Goal: Task Accomplishment & Management: Manage account settings

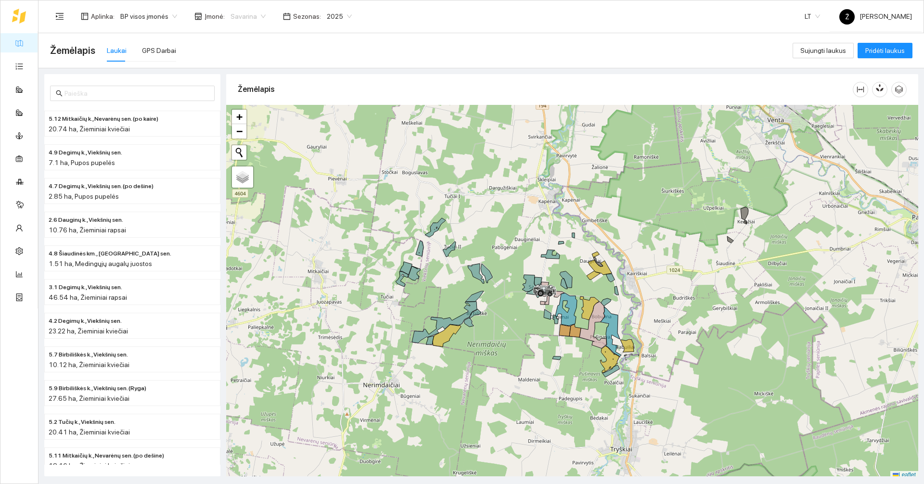
click at [250, 9] on span "Savarina" at bounding box center [248, 16] width 35 height 14
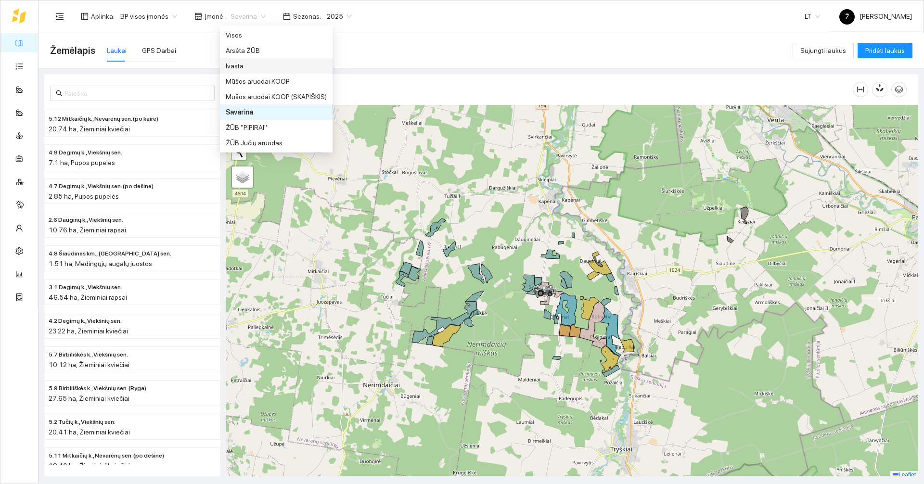
click at [245, 65] on div "Ivasta" at bounding box center [276, 66] width 101 height 11
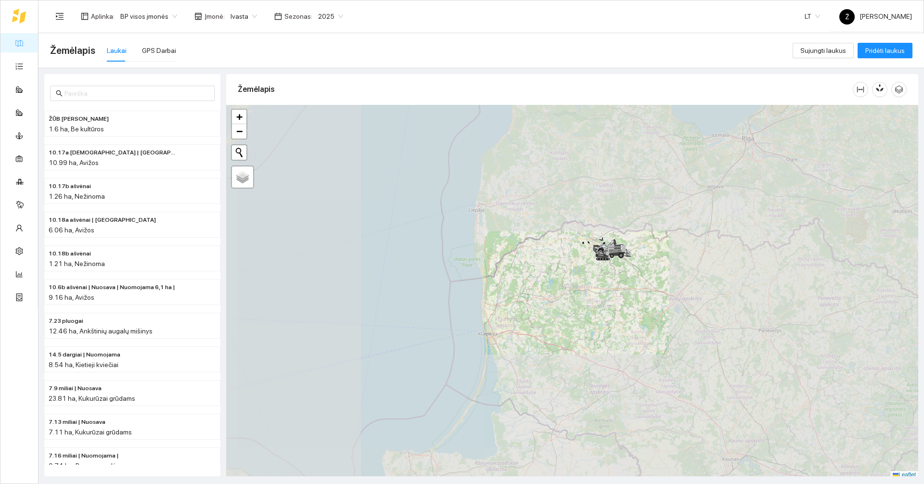
scroll to position [3, 0]
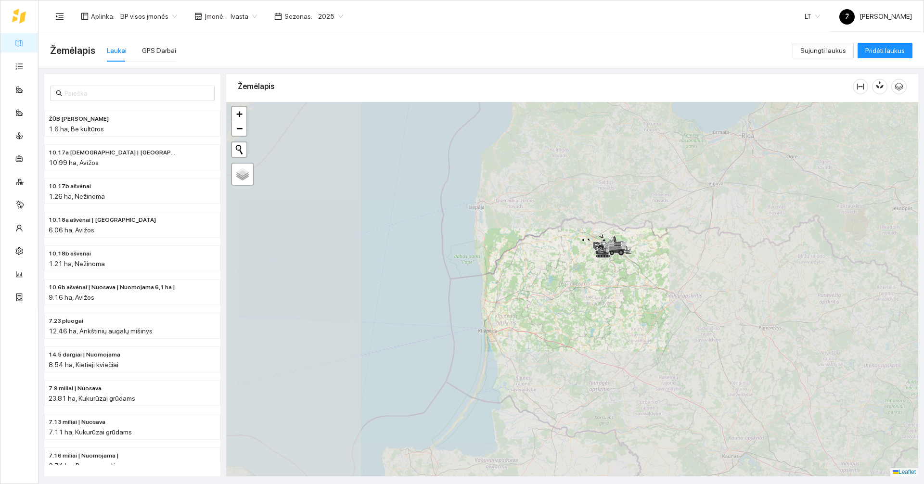
drag, startPoint x: 619, startPoint y: 304, endPoint x: 614, endPoint y: 312, distance: 9.3
click at [461, 312] on div at bounding box center [572, 289] width 692 height 375
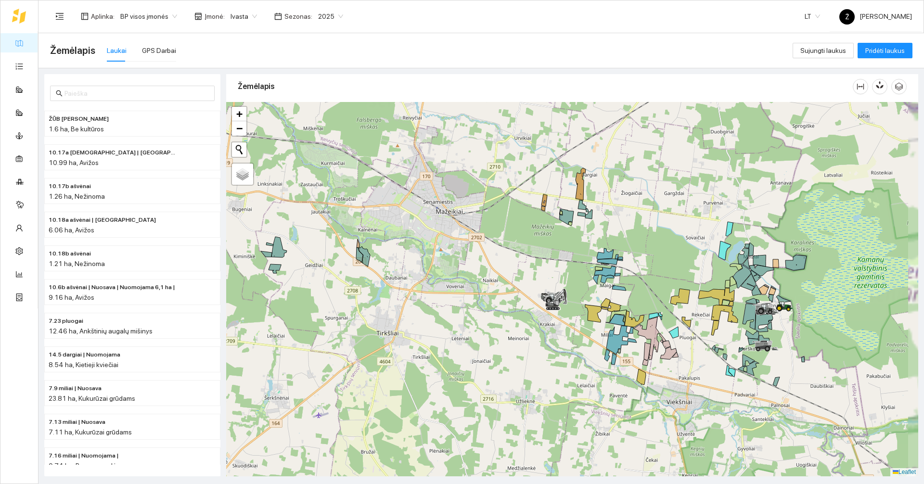
drag, startPoint x: 608, startPoint y: 353, endPoint x: 583, endPoint y: 352, distance: 24.6
click at [461, 352] on icon at bounding box center [607, 355] width 5 height 12
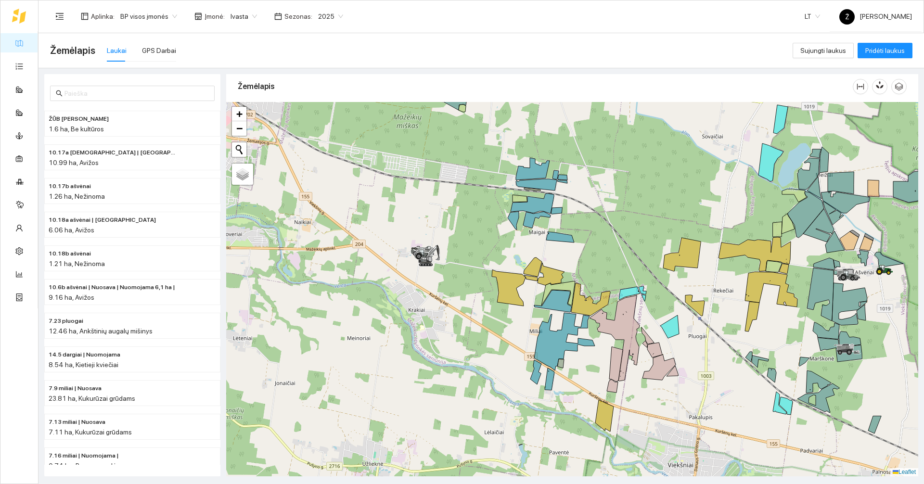
drag, startPoint x: 649, startPoint y: 268, endPoint x: 634, endPoint y: 264, distance: 14.8
click at [461, 264] on div at bounding box center [572, 289] width 692 height 375
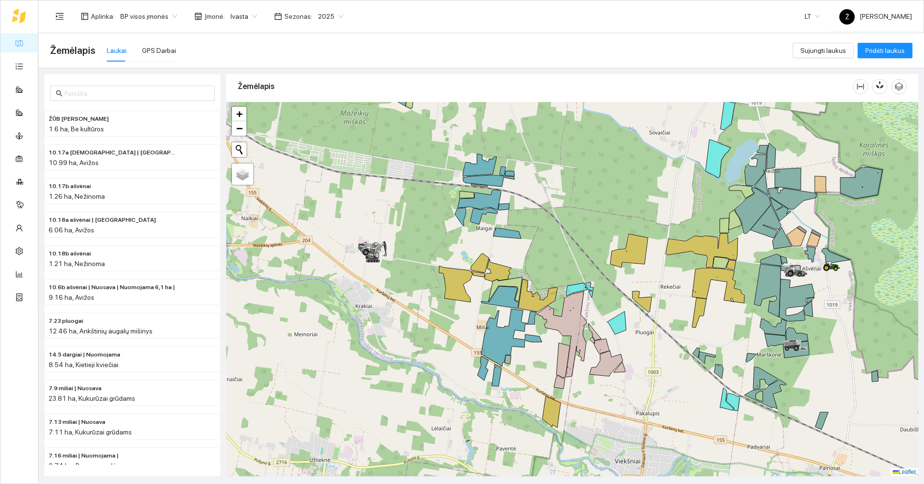
drag, startPoint x: 877, startPoint y: 243, endPoint x: 913, endPoint y: 241, distance: 36.2
click at [461, 240] on div at bounding box center [572, 289] width 692 height 375
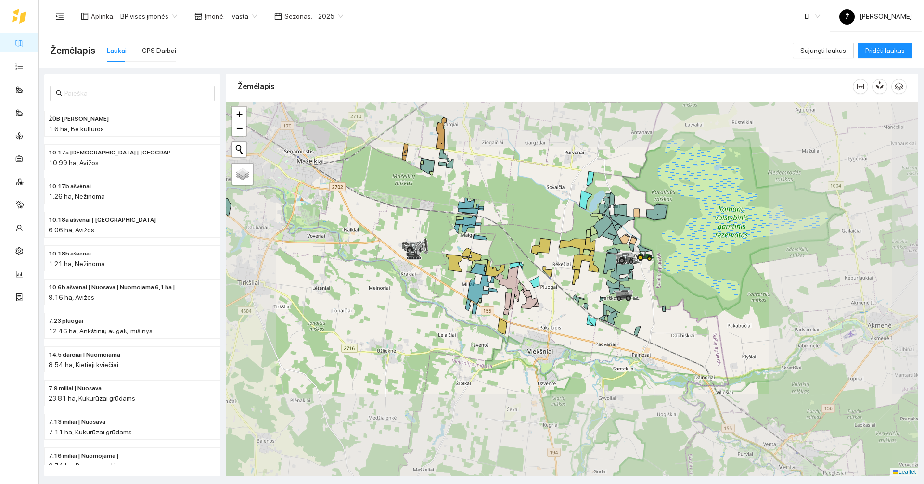
drag, startPoint x: 372, startPoint y: 240, endPoint x: 414, endPoint y: 241, distance: 42.9
click at [461, 242] on div at bounding box center [572, 289] width 692 height 375
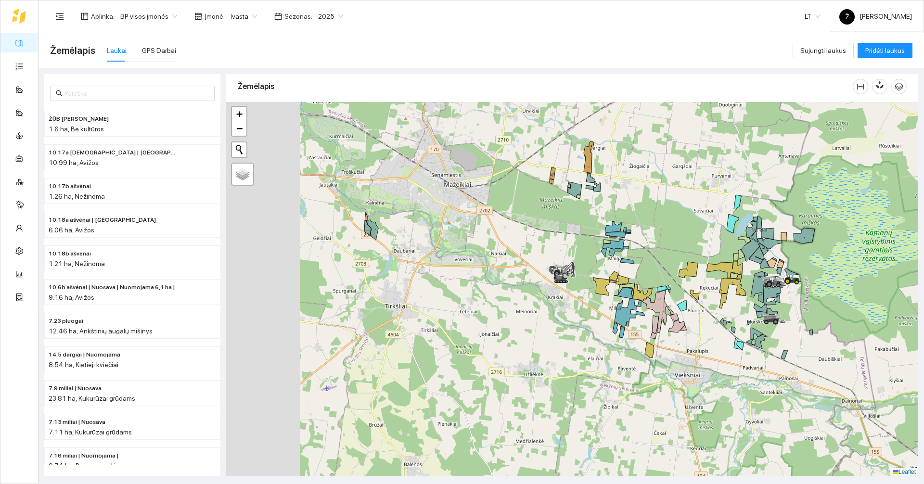
drag, startPoint x: 420, startPoint y: 233, endPoint x: 531, endPoint y: 252, distance: 112.3
click at [461, 252] on div at bounding box center [572, 289] width 692 height 375
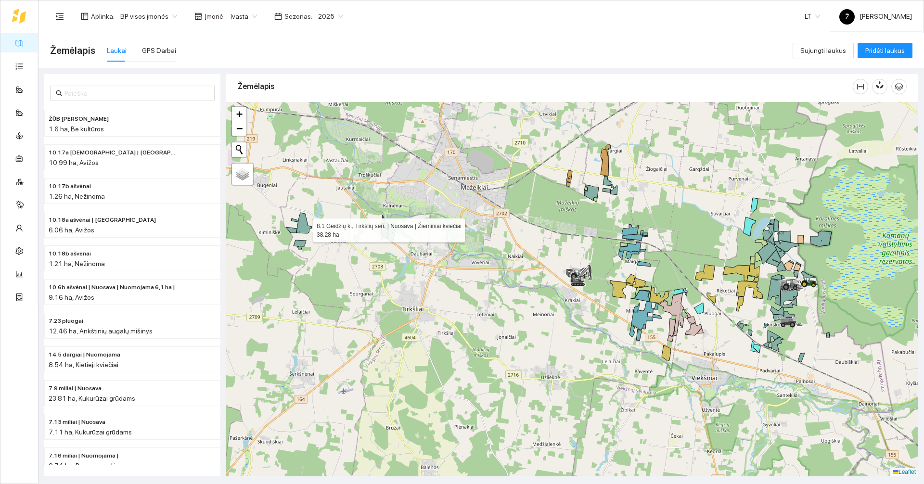
click at [305, 228] on icon at bounding box center [304, 223] width 15 height 21
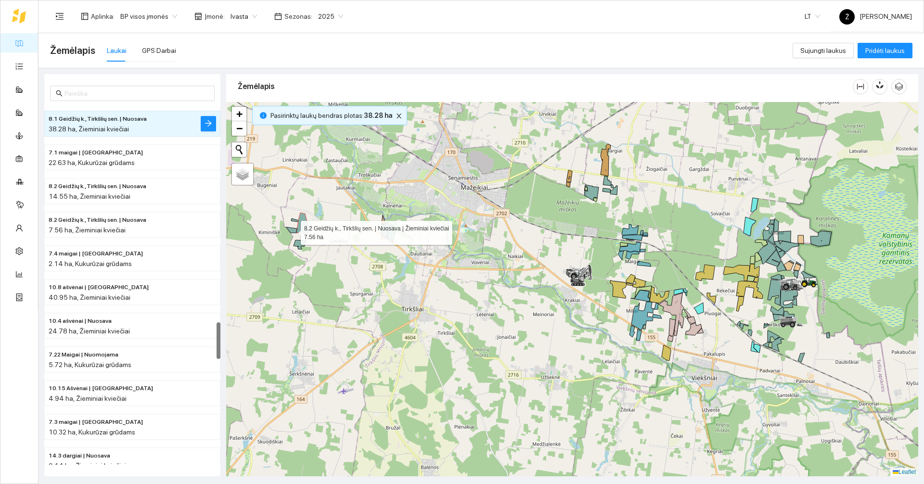
click at [292, 231] on icon at bounding box center [291, 230] width 11 height 6
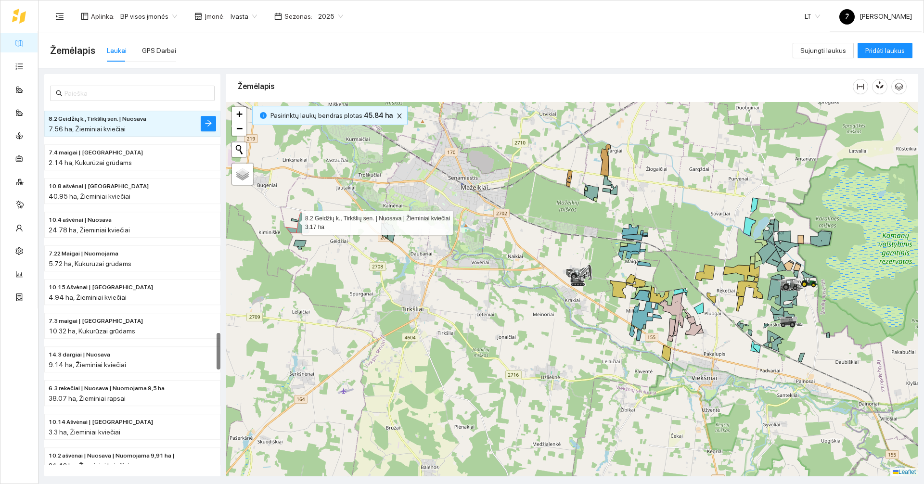
click at [293, 220] on icon at bounding box center [294, 220] width 7 height 3
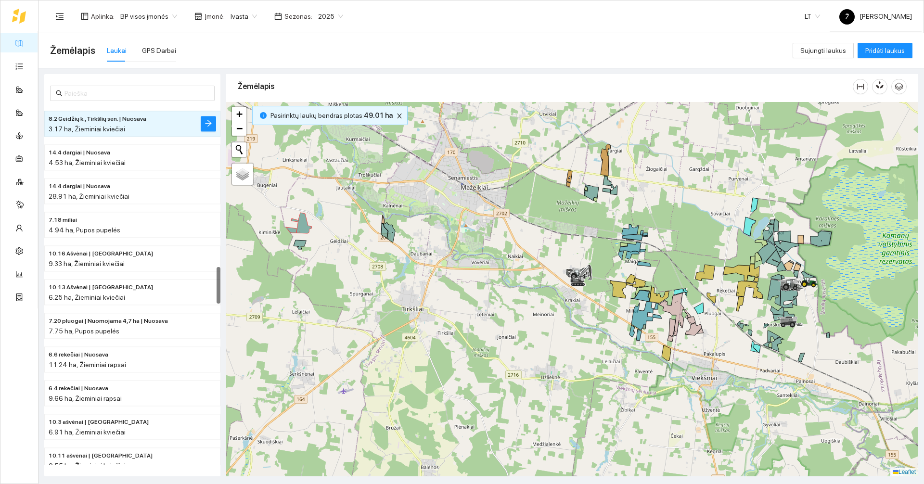
click at [297, 239] on div at bounding box center [572, 289] width 692 height 375
click at [298, 241] on icon at bounding box center [300, 244] width 13 height 9
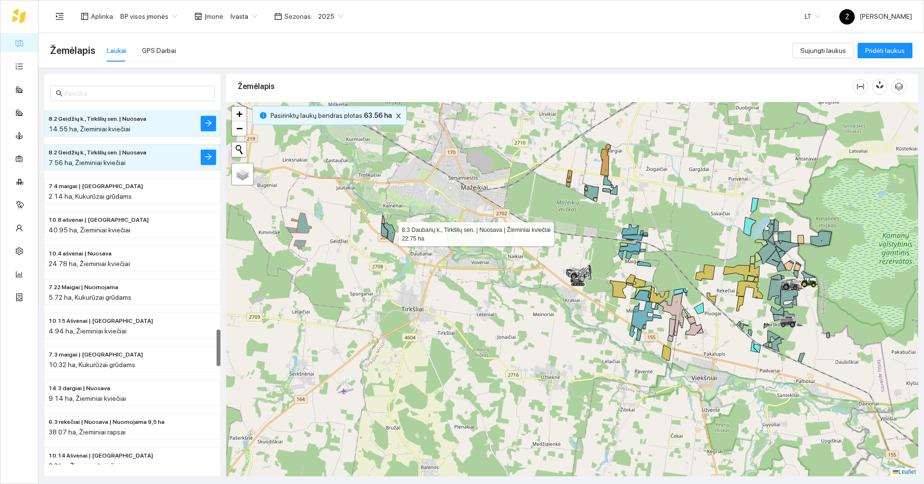
click at [391, 235] on icon at bounding box center [390, 232] width 12 height 20
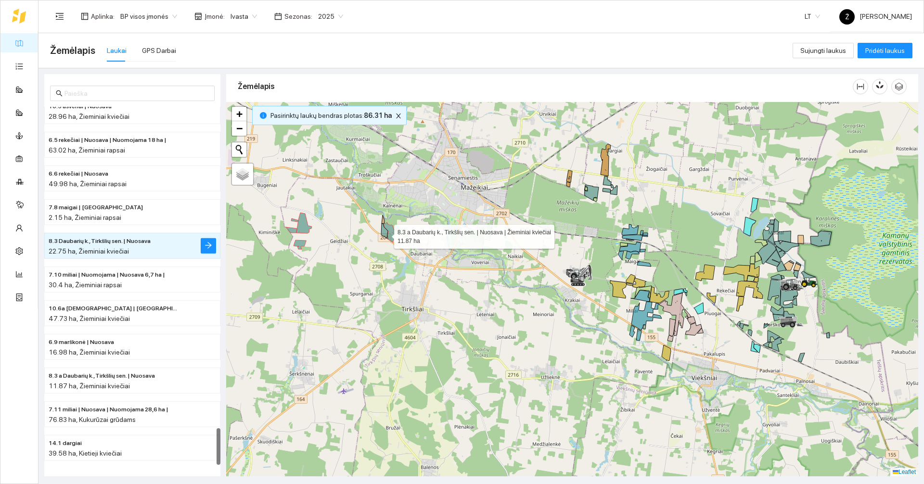
click at [385, 234] on icon at bounding box center [384, 231] width 7 height 14
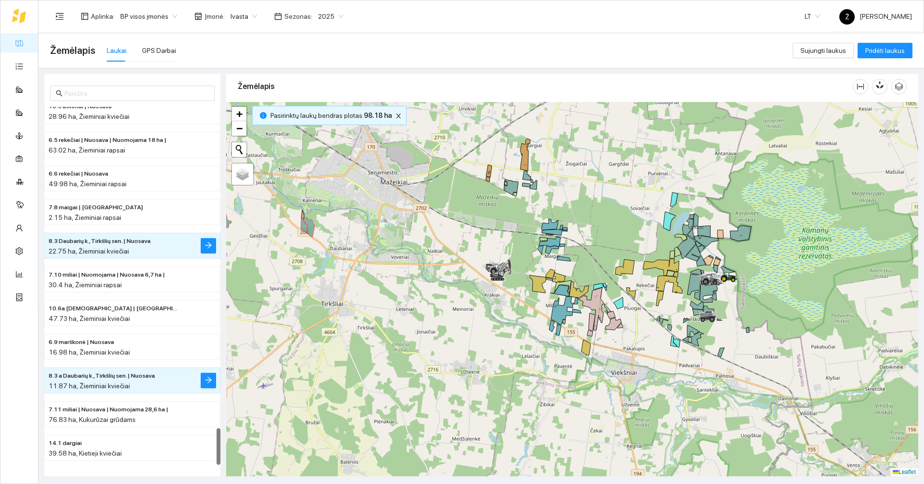
drag, startPoint x: 477, startPoint y: 232, endPoint x: 370, endPoint y: 215, distance: 108.6
click at [370, 216] on div at bounding box center [572, 289] width 692 height 375
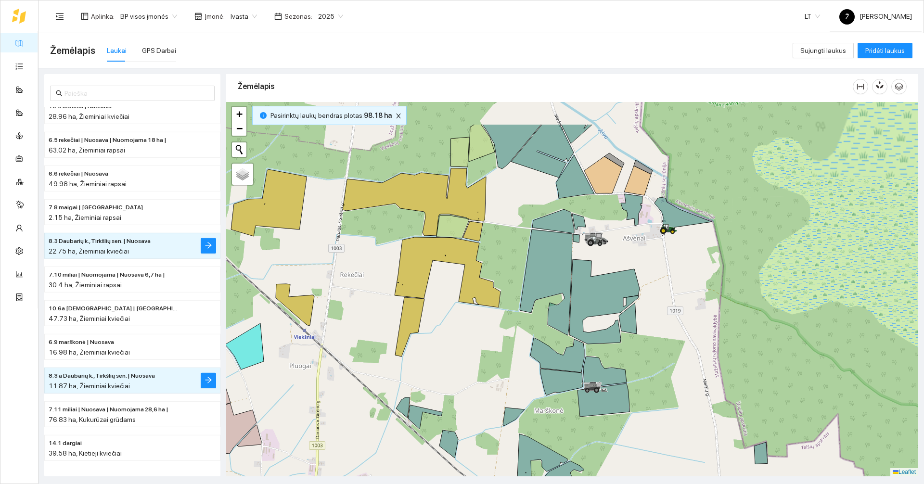
drag, startPoint x: 700, startPoint y: 274, endPoint x: 689, endPoint y: 331, distance: 57.8
click at [461, 331] on div at bounding box center [572, 289] width 692 height 375
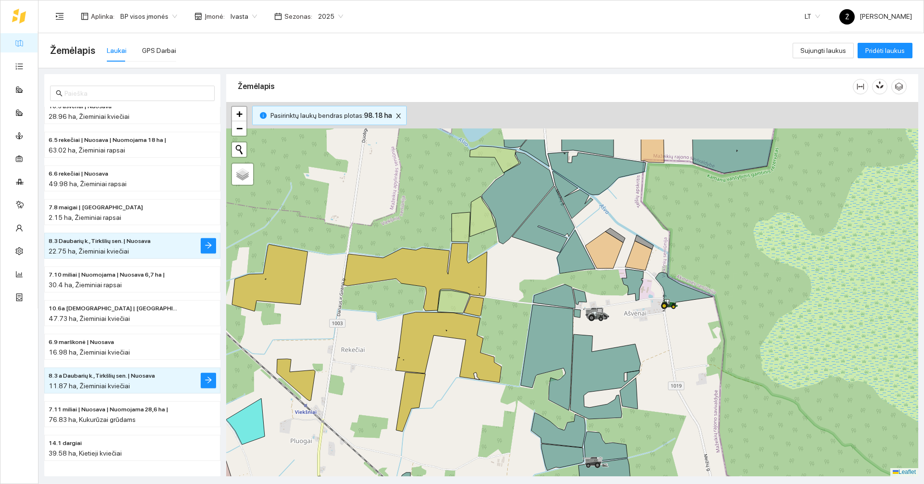
drag, startPoint x: 717, startPoint y: 274, endPoint x: 726, endPoint y: 397, distance: 123.1
click at [461, 397] on div at bounding box center [572, 289] width 692 height 375
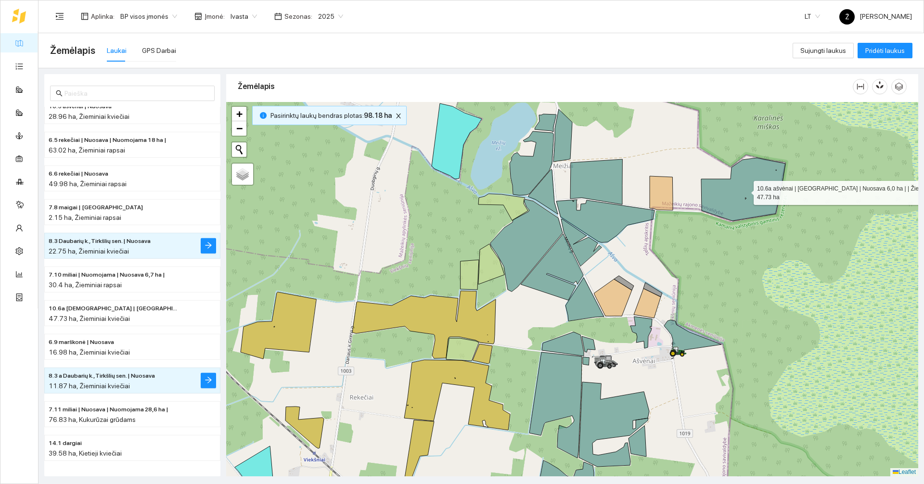
click at [461, 194] on icon at bounding box center [743, 189] width 84 height 63
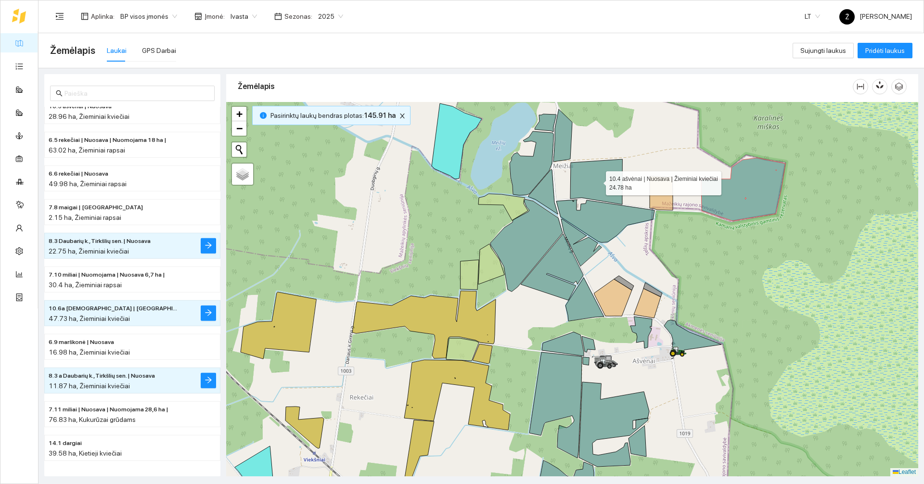
click at [461, 185] on icon at bounding box center [596, 181] width 52 height 45
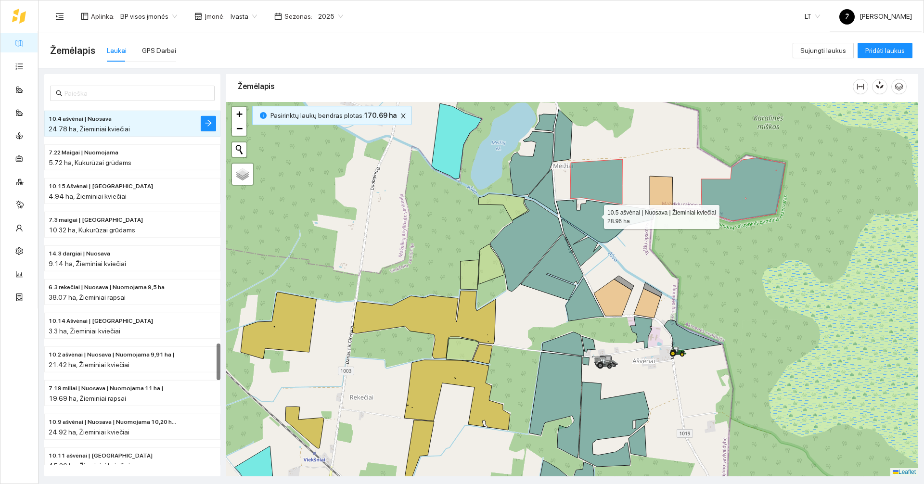
click at [461, 215] on icon at bounding box center [605, 221] width 98 height 43
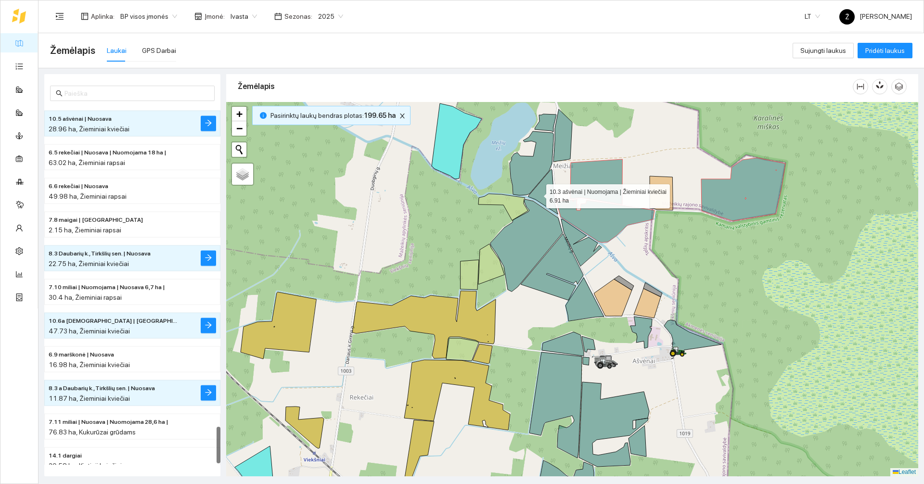
click at [461, 194] on icon at bounding box center [543, 191] width 29 height 45
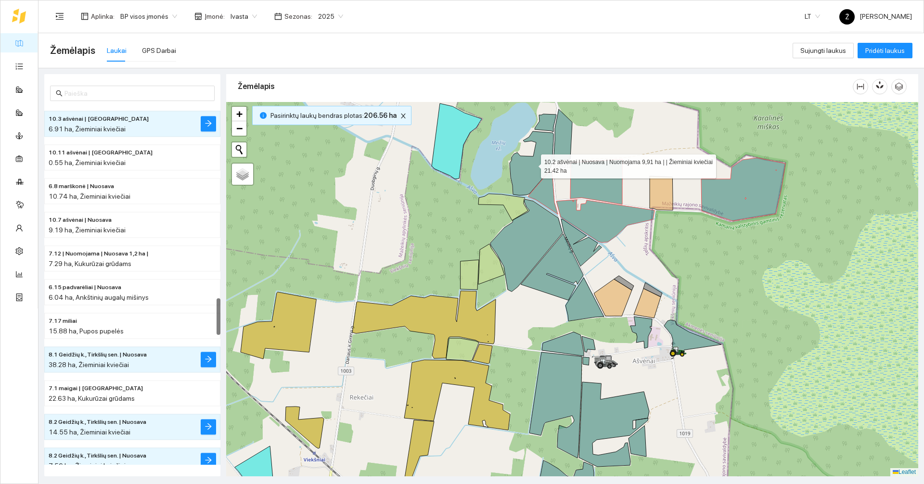
click at [461, 168] on icon at bounding box center [532, 163] width 44 height 64
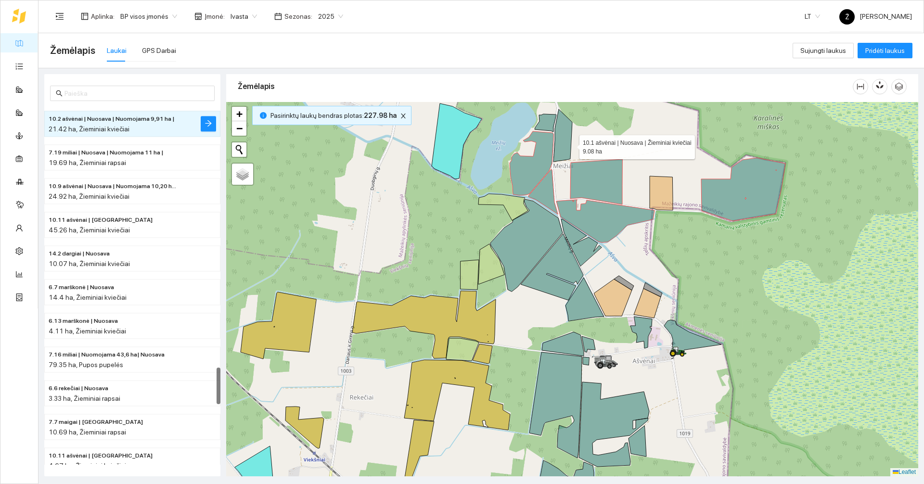
drag, startPoint x: 571, startPoint y: 144, endPoint x: 565, endPoint y: 141, distance: 7.1
click at [461, 144] on icon at bounding box center [563, 135] width 19 height 52
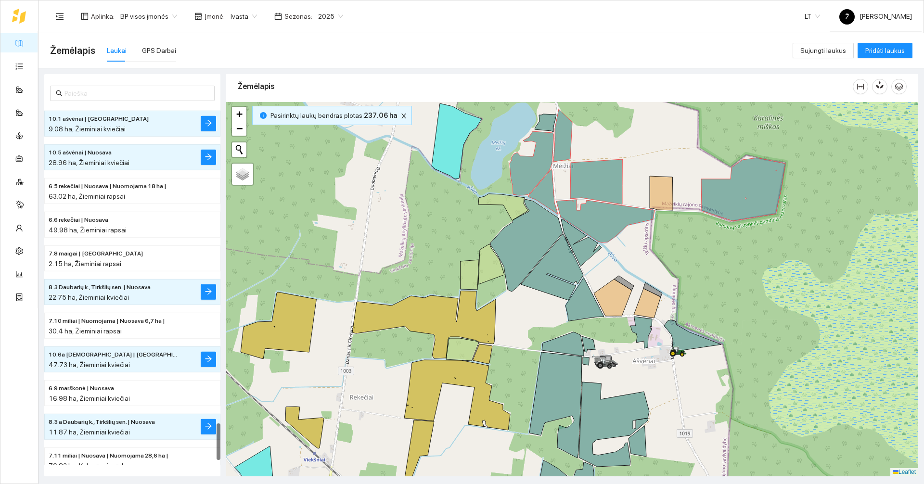
click at [461, 126] on icon at bounding box center [546, 123] width 22 height 18
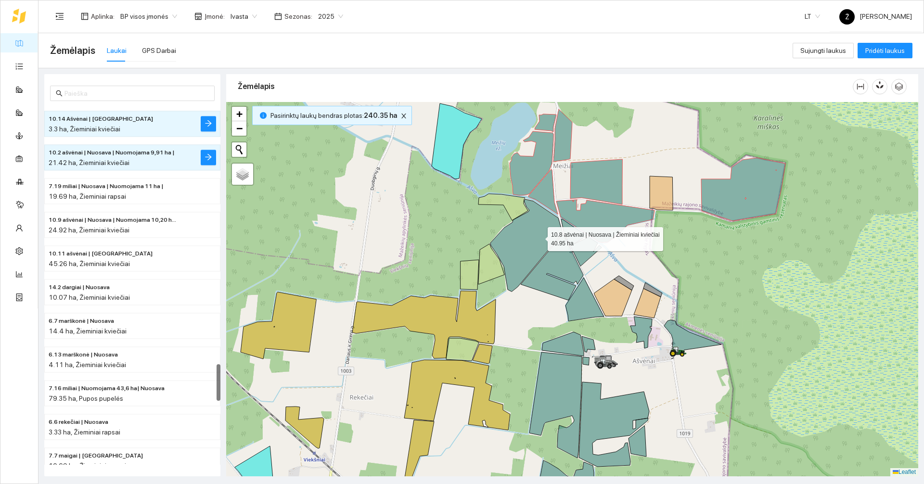
click at [461, 237] on icon at bounding box center [527, 245] width 72 height 92
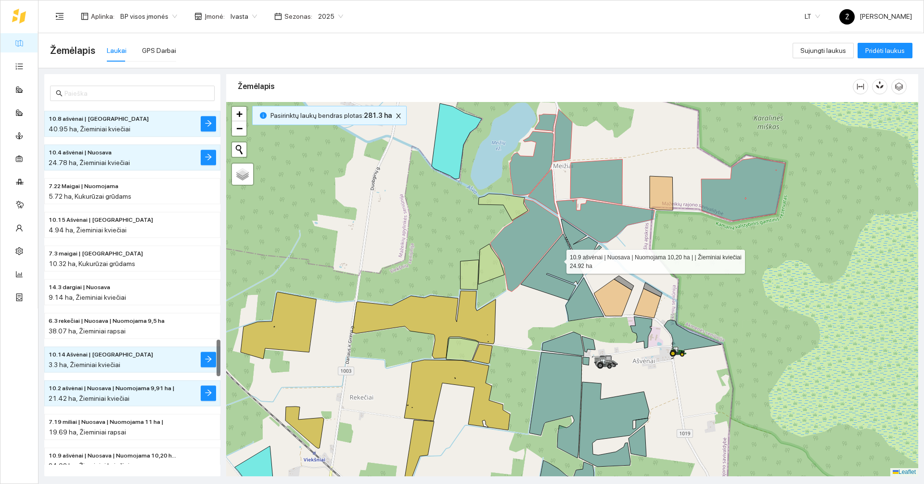
drag, startPoint x: 562, startPoint y: 264, endPoint x: 564, endPoint y: 258, distance: 6.0
click at [461, 264] on icon at bounding box center [552, 267] width 63 height 66
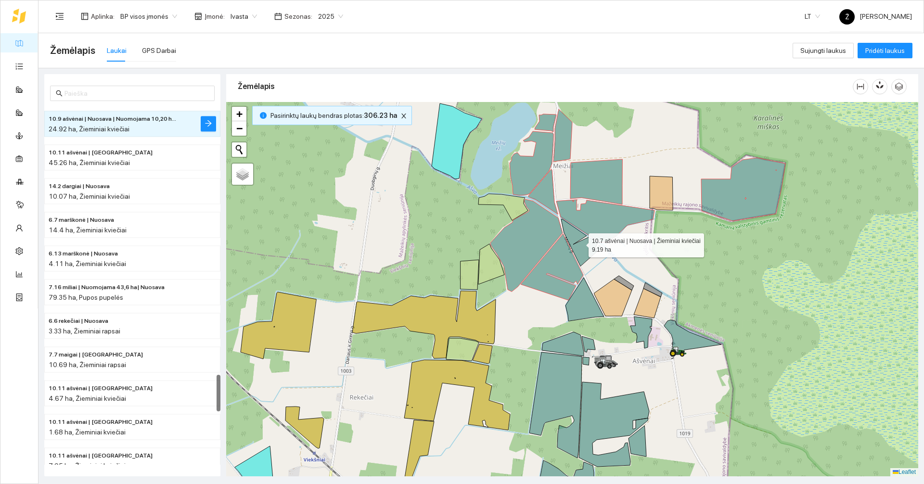
click at [461, 244] on icon at bounding box center [581, 242] width 40 height 47
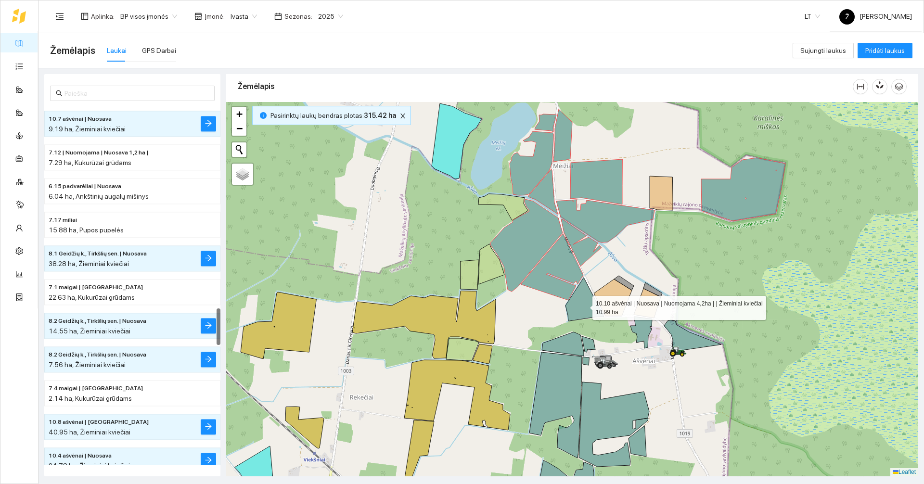
click at [461, 312] on icon at bounding box center [585, 299] width 39 height 43
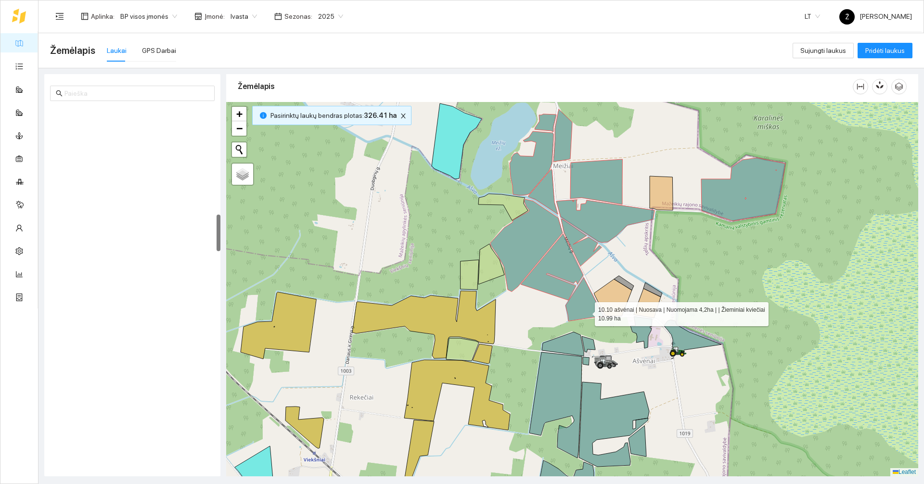
scroll to position [1043, 0]
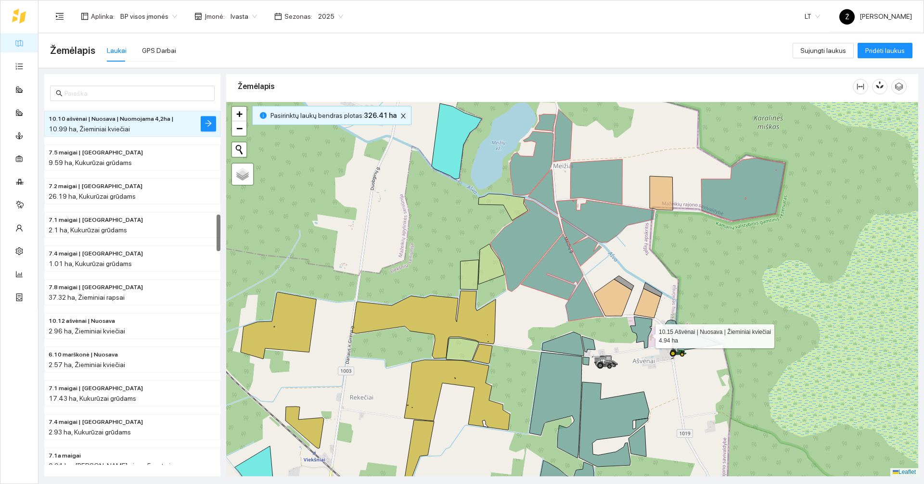
click at [461, 334] on icon at bounding box center [642, 333] width 22 height 32
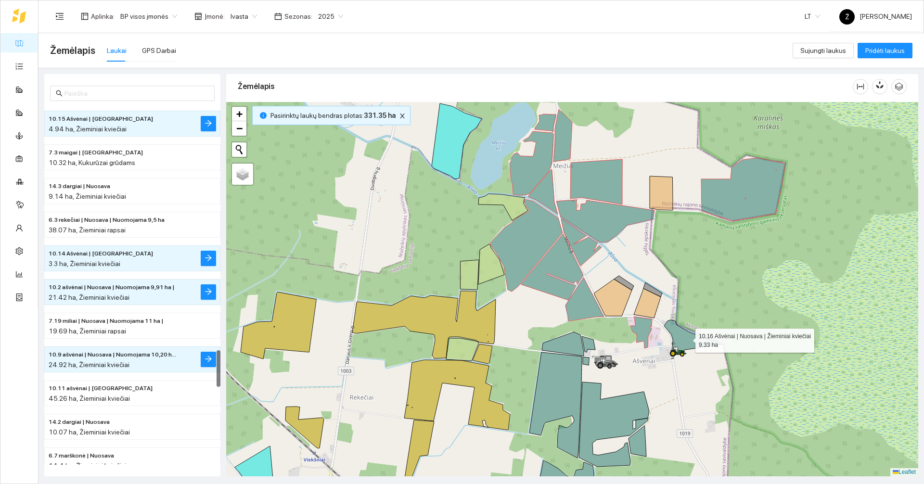
click at [461, 338] on icon at bounding box center [692, 336] width 57 height 32
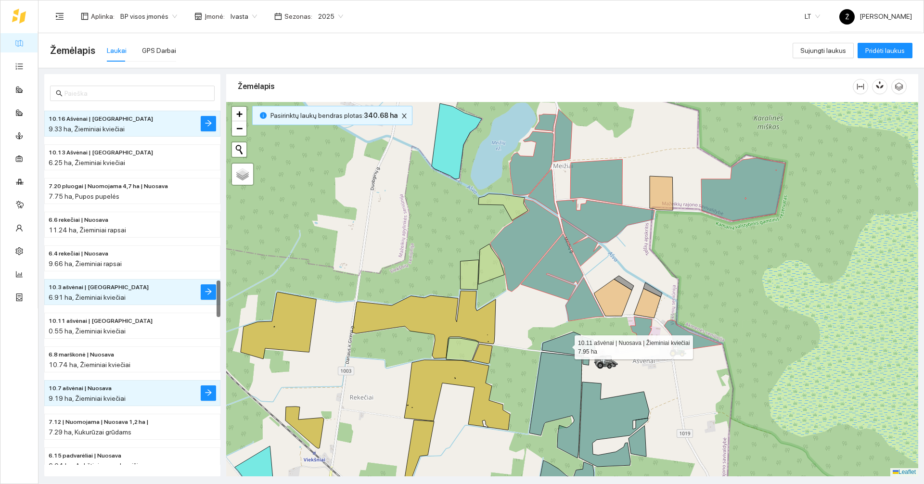
click at [461, 343] on icon at bounding box center [563, 344] width 42 height 24
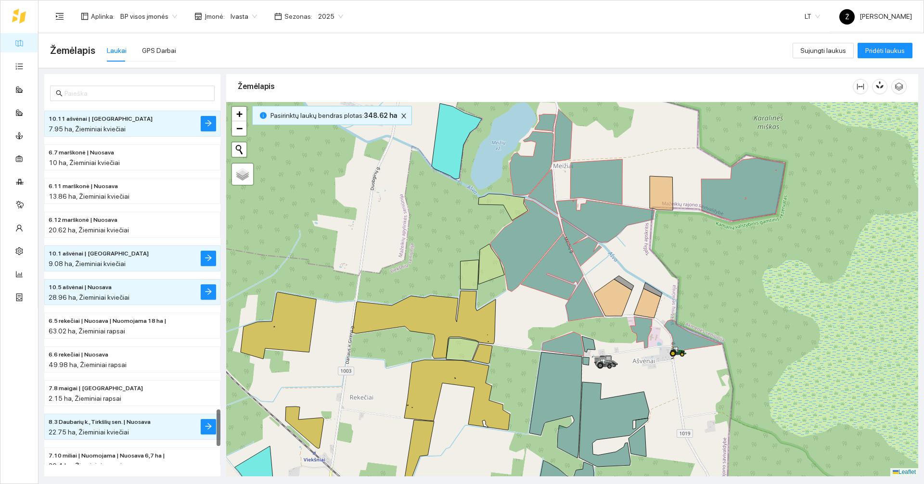
click at [461, 344] on icon at bounding box center [588, 344] width 13 height 16
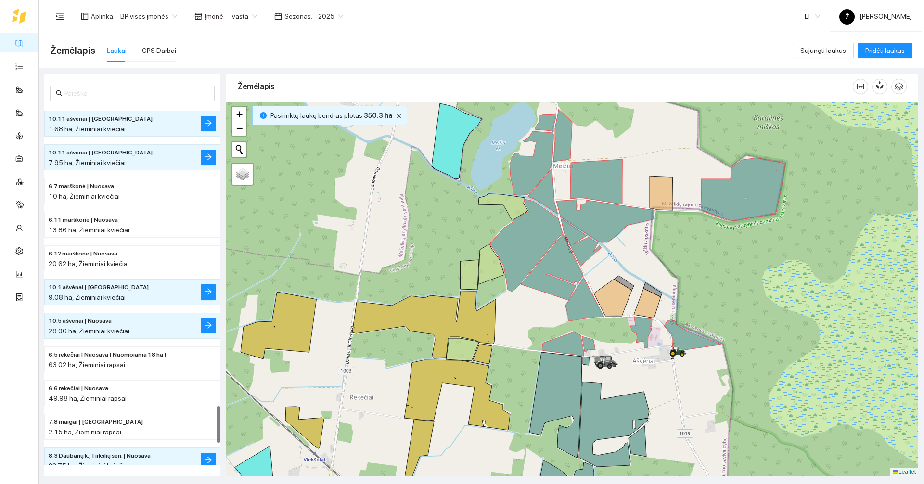
click at [461, 361] on icon at bounding box center [586, 361] width 6 height 8
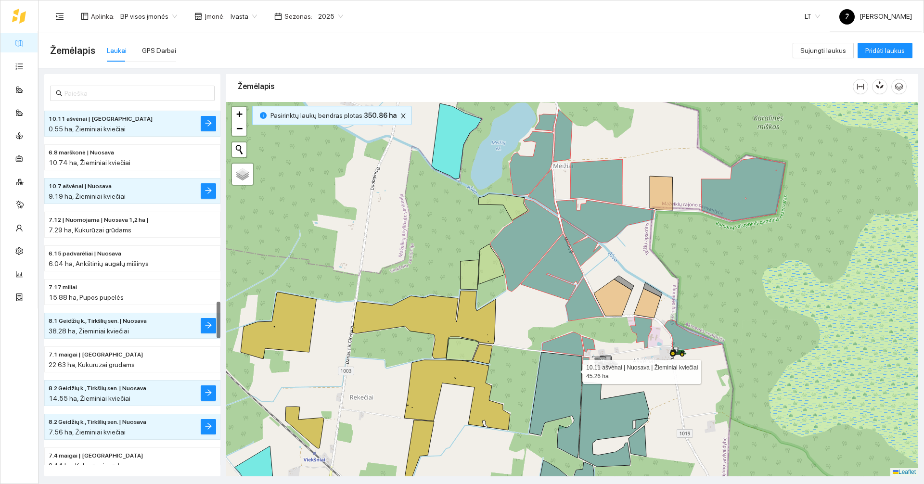
click at [461, 370] on icon at bounding box center [556, 405] width 52 height 106
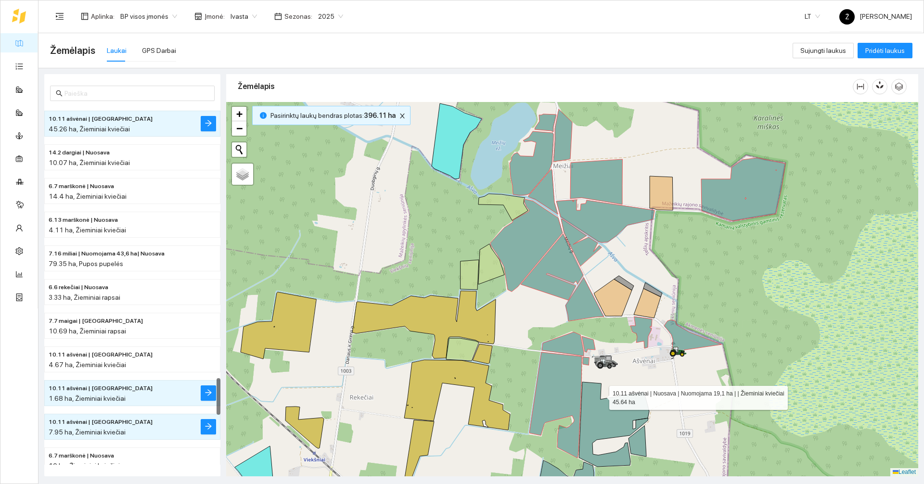
click at [461, 400] on icon at bounding box center [614, 424] width 70 height 85
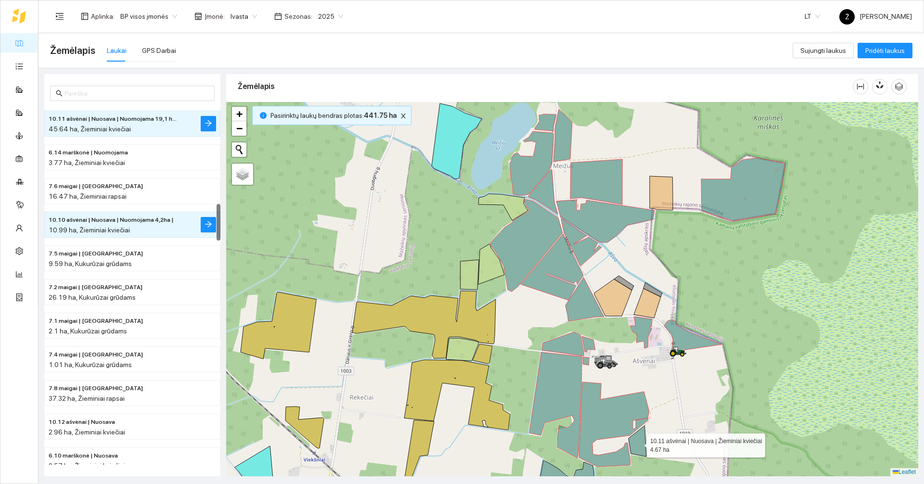
click at [461, 442] on icon at bounding box center [638, 441] width 18 height 31
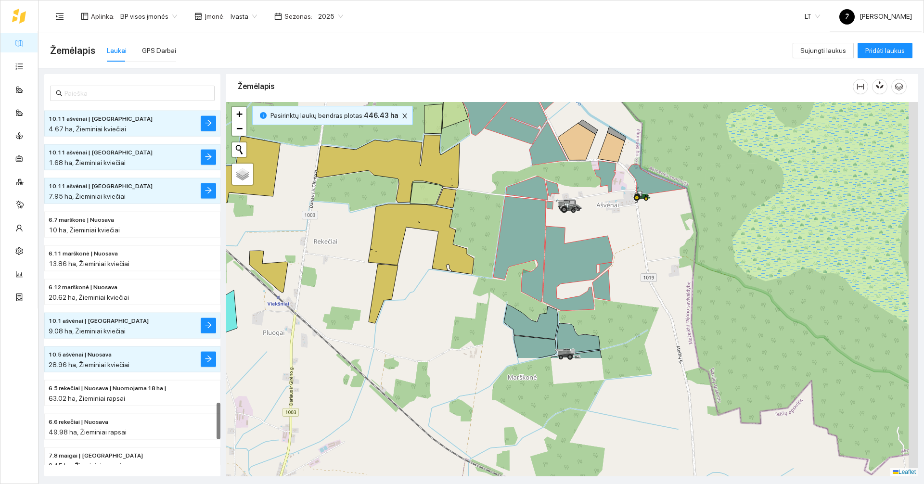
drag, startPoint x: 695, startPoint y: 424, endPoint x: 660, endPoint y: 247, distance: 179.7
click at [461, 247] on div at bounding box center [572, 289] width 692 height 375
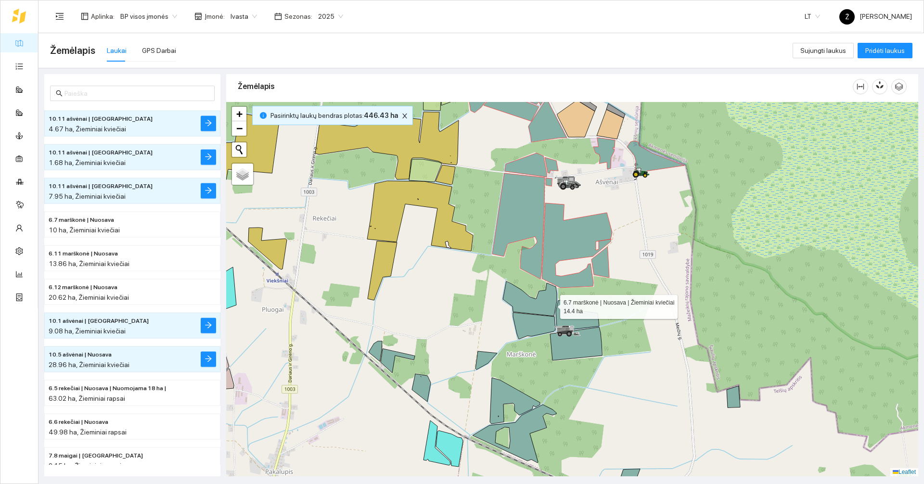
click at [461, 298] on icon at bounding box center [530, 299] width 54 height 35
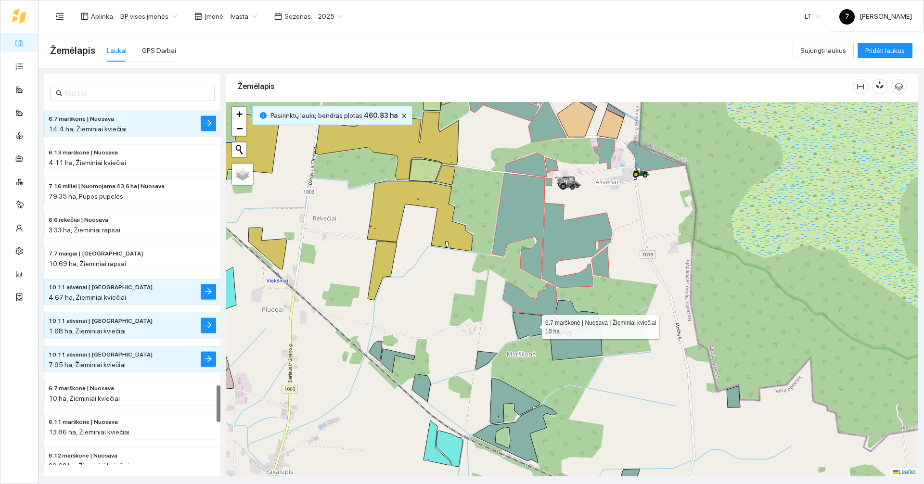
click at [461, 317] on icon at bounding box center [534, 326] width 42 height 26
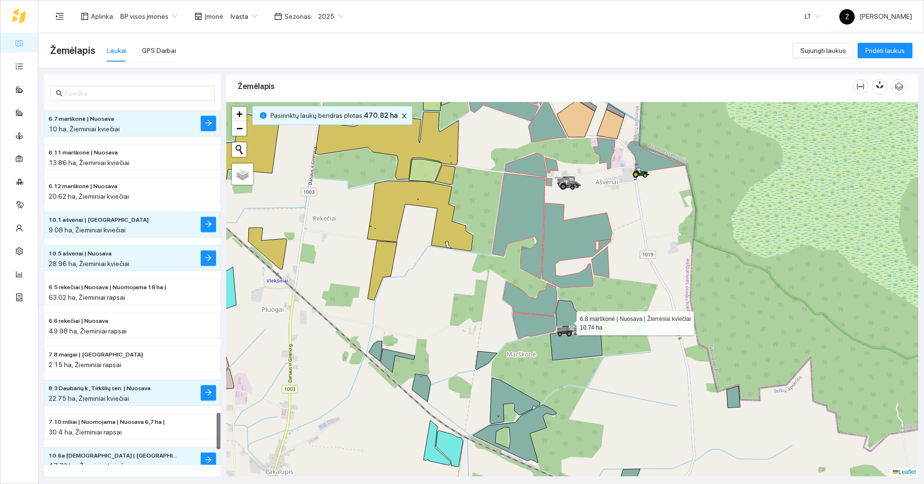
click at [461, 321] on icon at bounding box center [577, 315] width 43 height 31
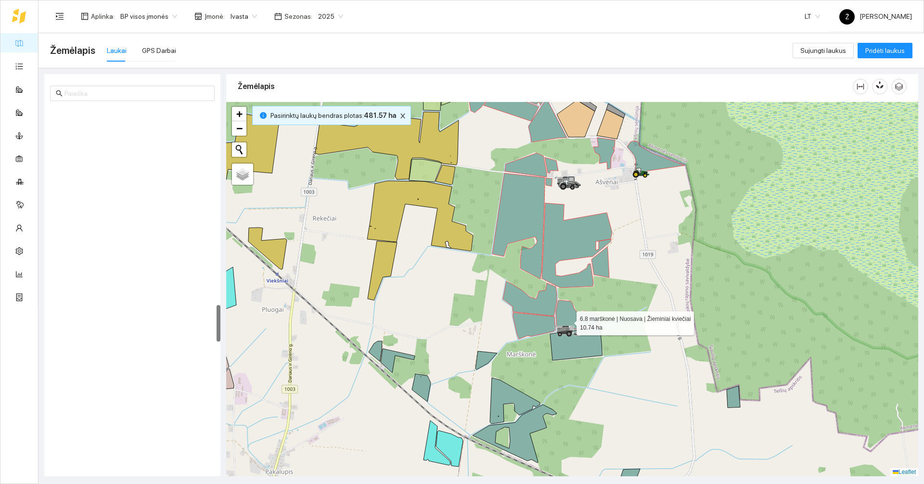
scroll to position [1919, 0]
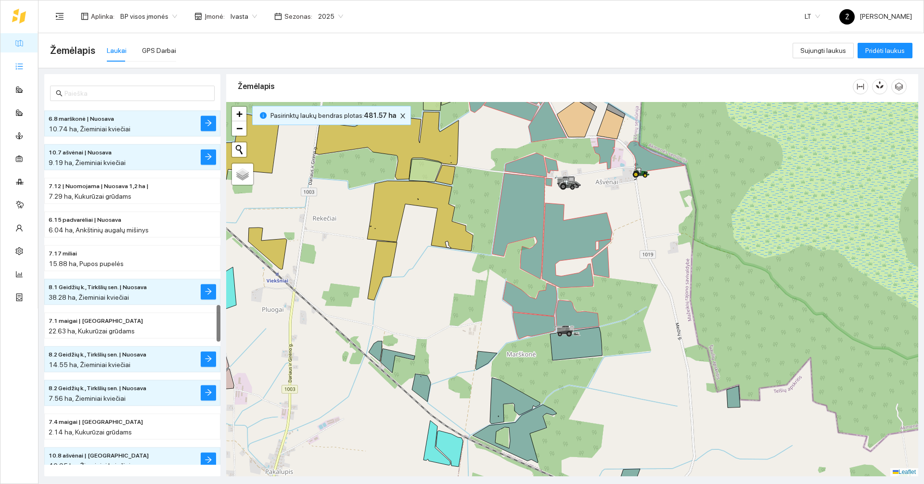
click at [28, 70] on link "Užduotys" at bounding box center [42, 66] width 28 height 8
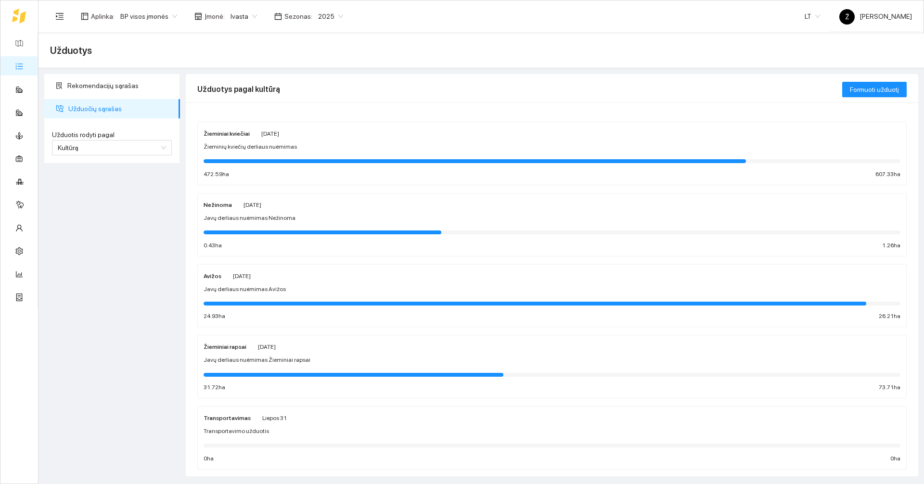
click at [272, 148] on span "Žieminių kviečių derliaus nuėmimas" at bounding box center [250, 146] width 93 height 9
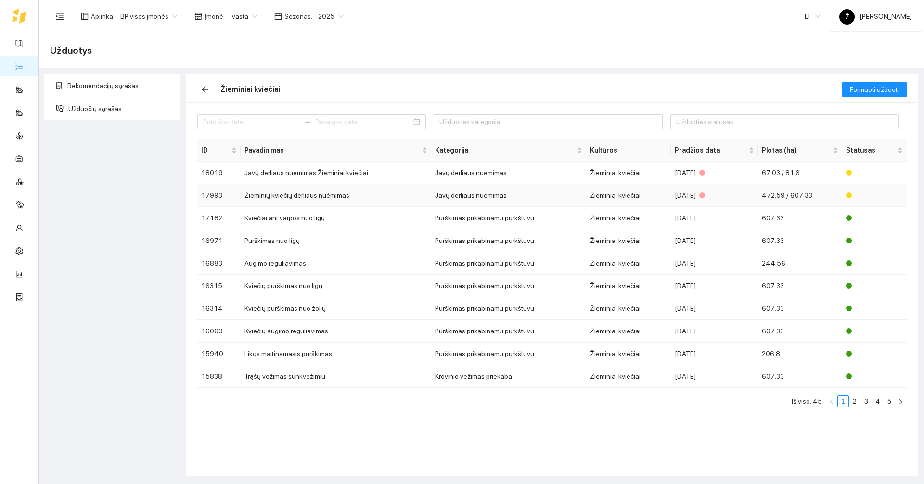
click at [461, 195] on td "Javų derliaus nuėmimas" at bounding box center [508, 195] width 155 height 23
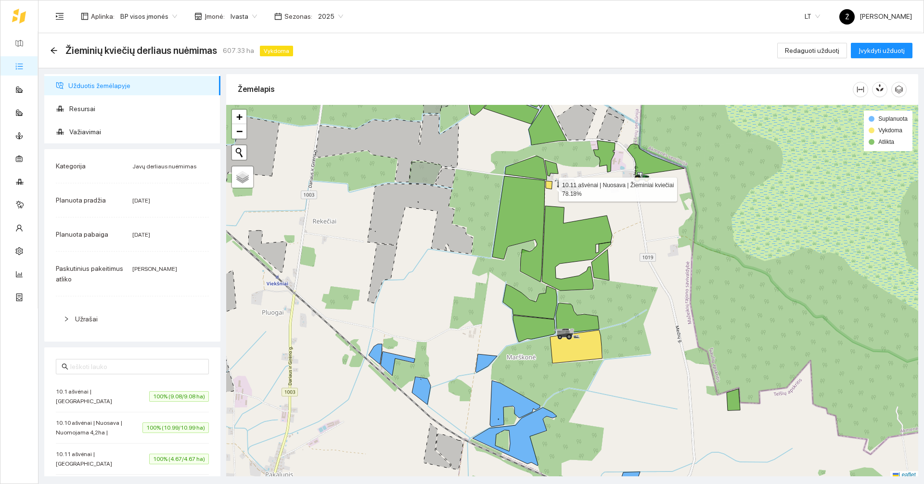
click at [461, 187] on div at bounding box center [572, 292] width 692 height 375
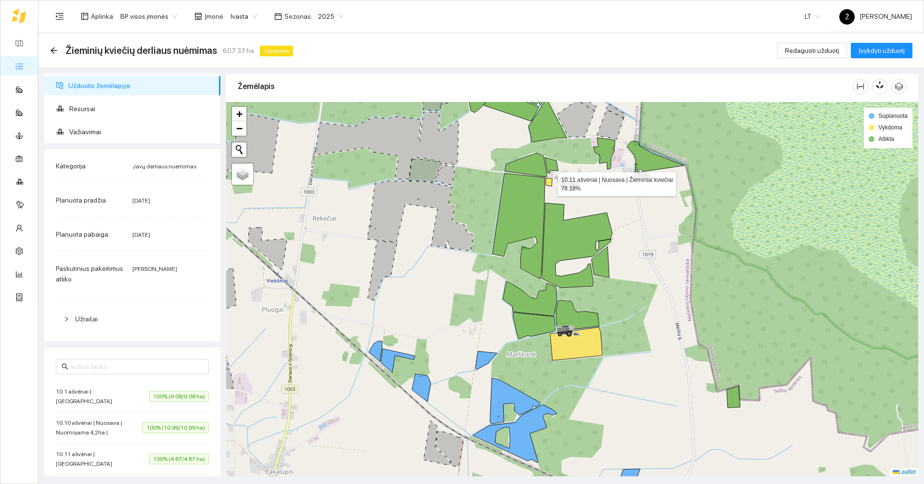
click at [461, 184] on icon at bounding box center [549, 182] width 6 height 8
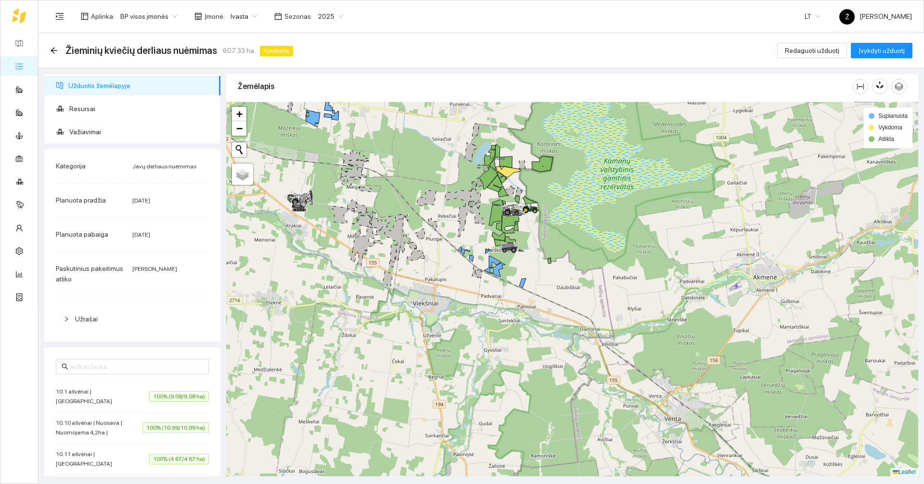
drag, startPoint x: 474, startPoint y: 172, endPoint x: 471, endPoint y: 226, distance: 54.0
click at [461, 207] on icon at bounding box center [463, 198] width 36 height 17
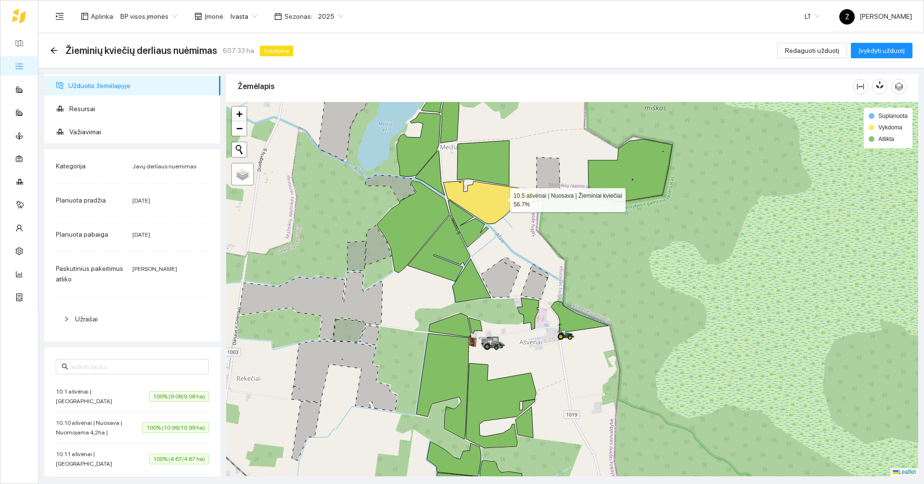
click at [461, 199] on icon at bounding box center [492, 202] width 98 height 43
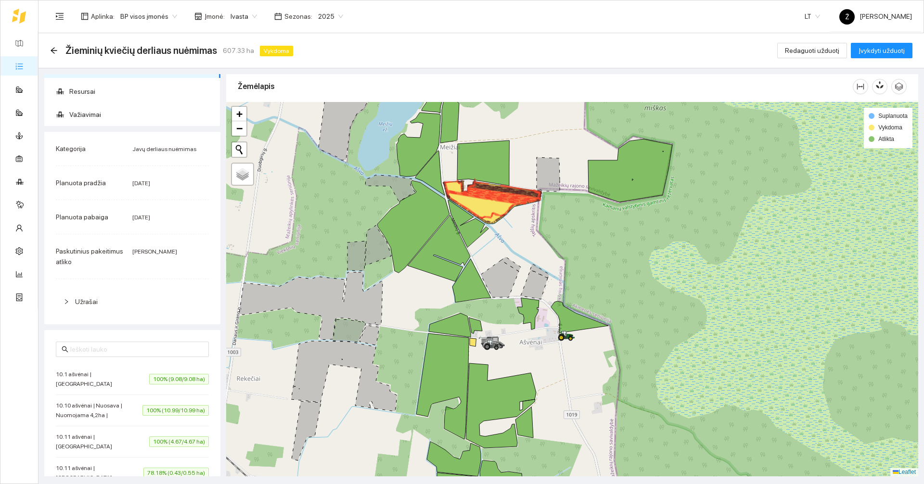
scroll to position [0, 0]
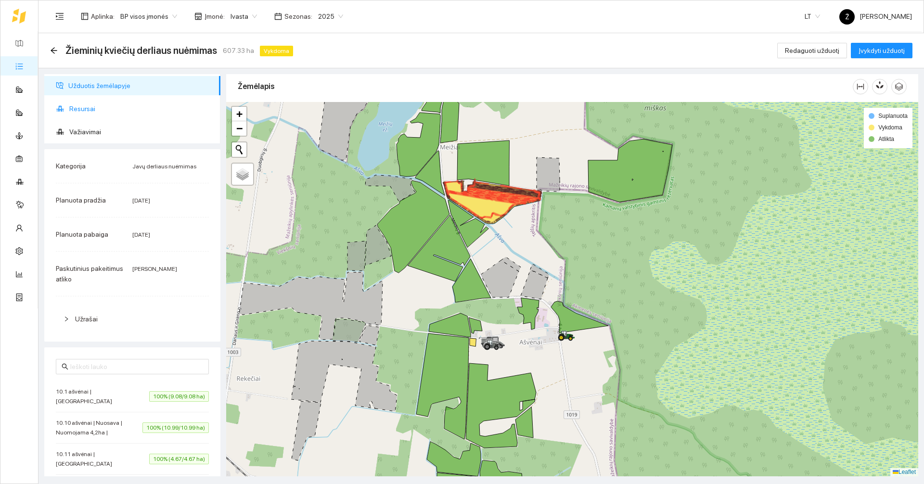
click at [100, 111] on span "Resursai" at bounding box center [140, 108] width 143 height 19
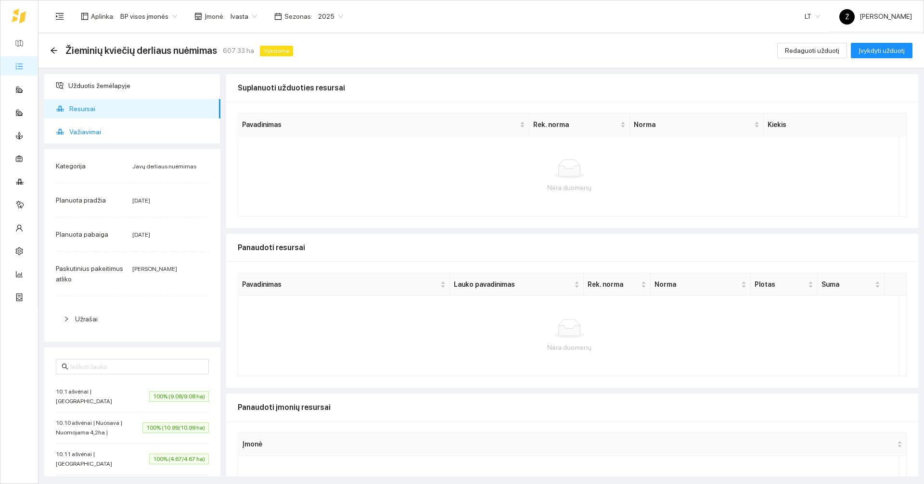
click at [96, 131] on span "Važiavimai" at bounding box center [140, 131] width 143 height 19
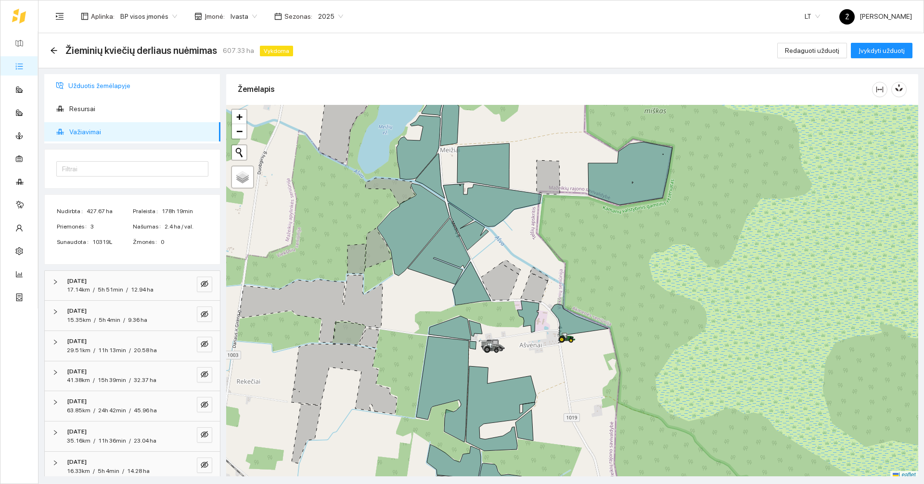
click at [108, 89] on span "Užduotis žemėlapyje" at bounding box center [140, 85] width 144 height 19
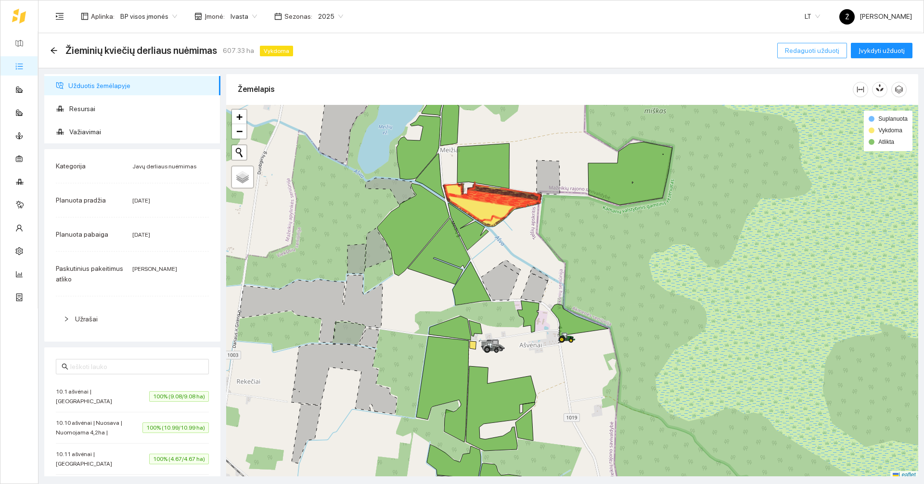
click at [461, 54] on button "Redaguoti užduotį" at bounding box center [812, 50] width 70 height 15
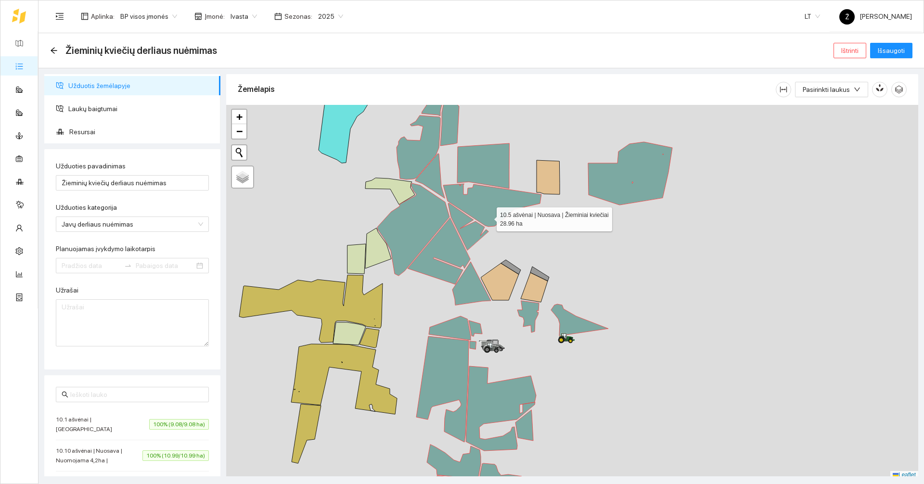
type input "[DATE]"
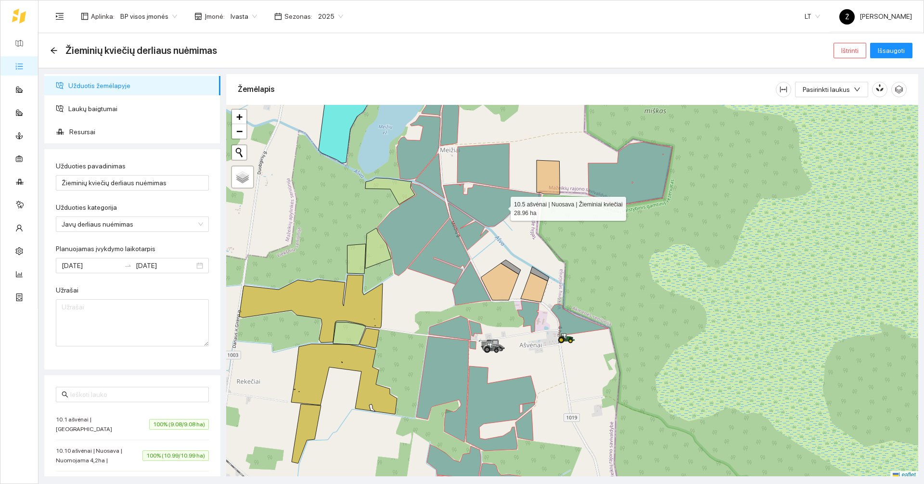
click at [461, 206] on icon at bounding box center [492, 205] width 98 height 43
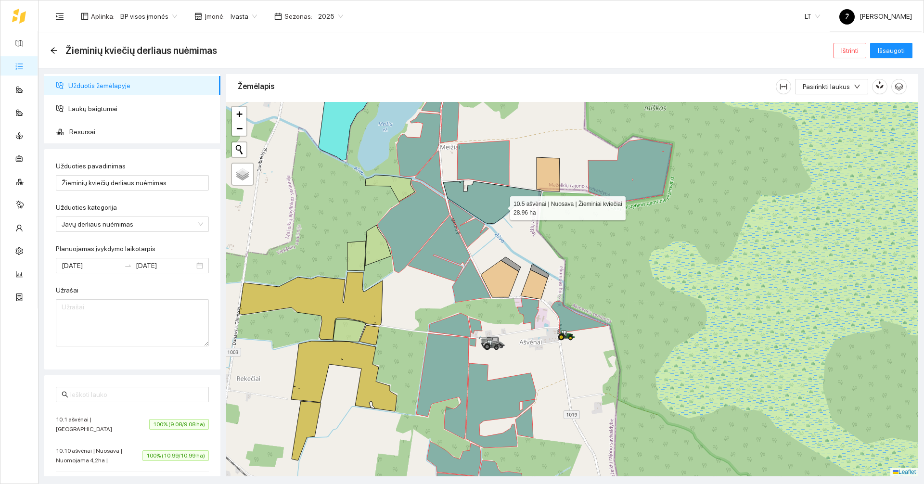
click at [461, 205] on icon at bounding box center [492, 202] width 98 height 43
click at [113, 111] on span "Laukų baigtumai" at bounding box center [140, 108] width 144 height 19
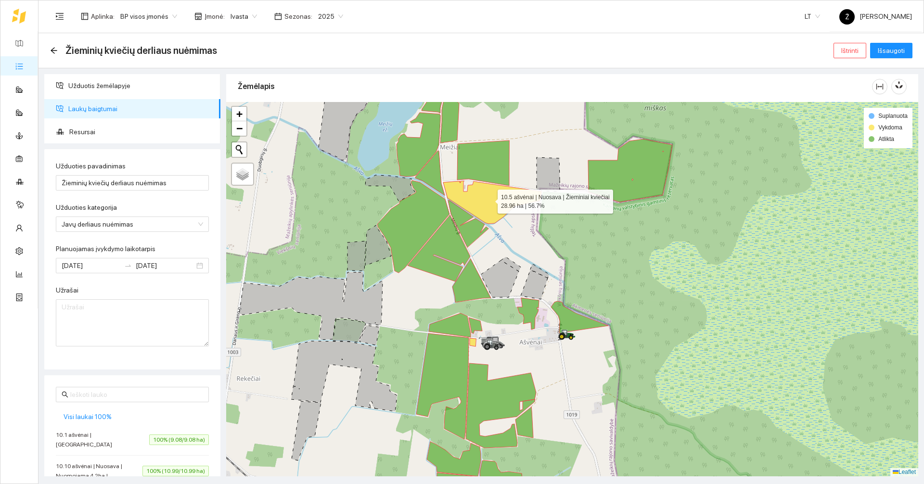
click at [461, 193] on icon at bounding box center [492, 202] width 98 height 43
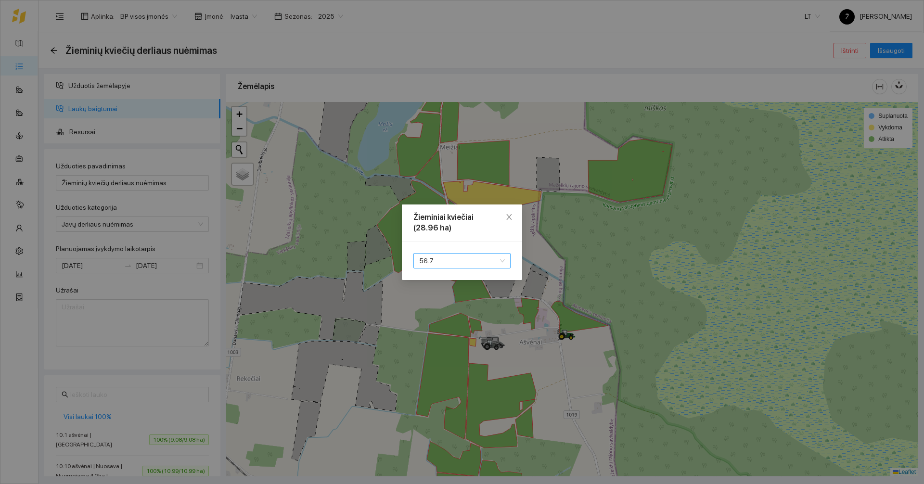
click at [461, 259] on span "56.7" at bounding box center [462, 261] width 86 height 14
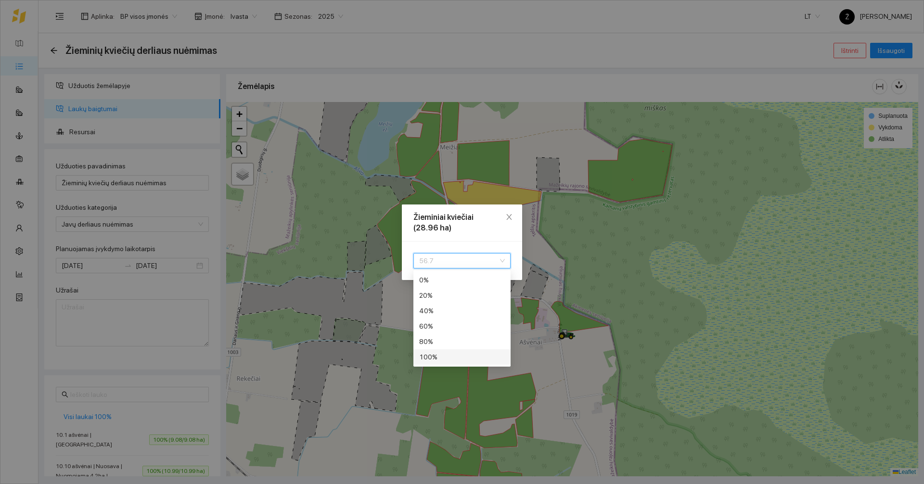
click at [432, 356] on div "100 %" at bounding box center [462, 357] width 86 height 11
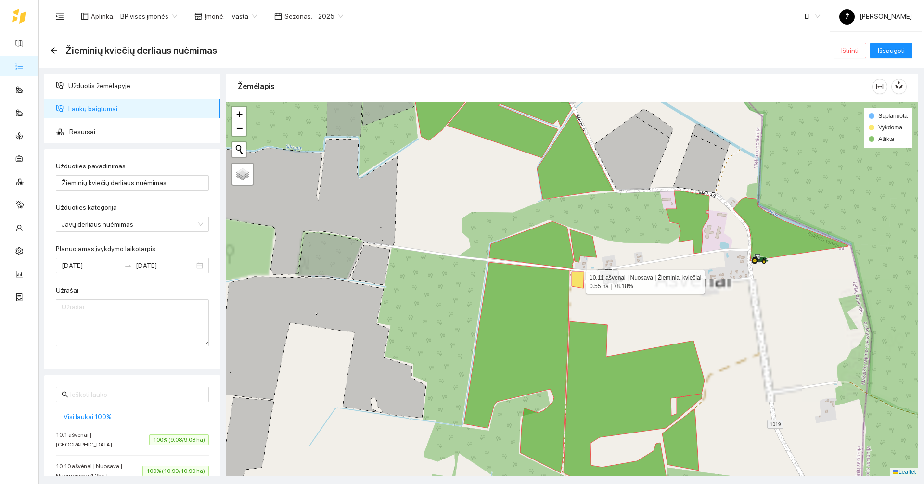
click at [461, 287] on icon at bounding box center [578, 280] width 12 height 16
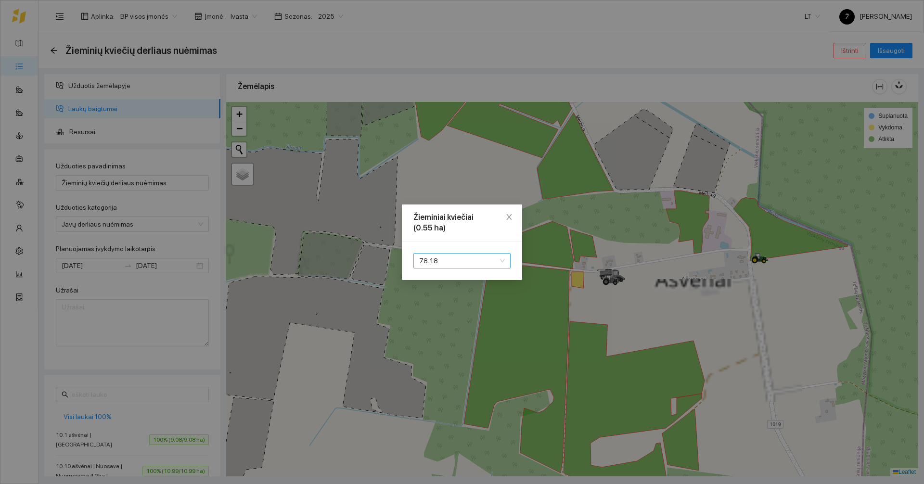
click at [461, 258] on span "78.18" at bounding box center [462, 261] width 86 height 14
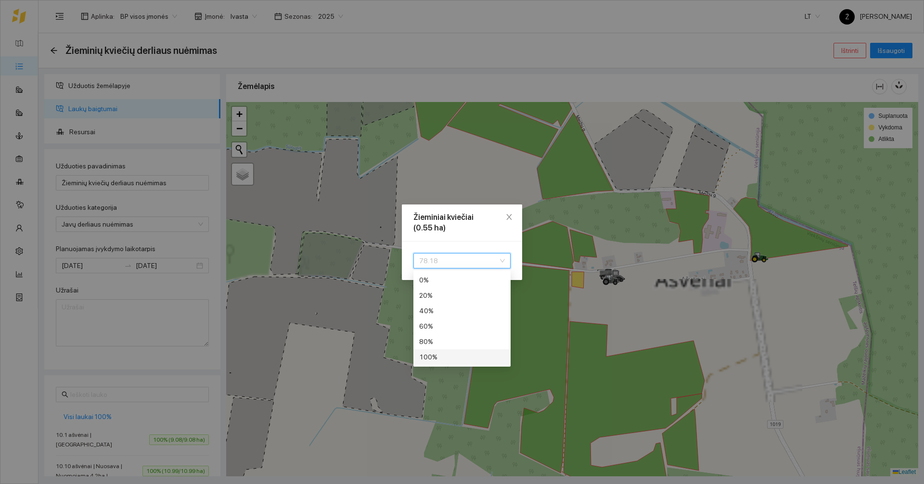
click at [444, 357] on div "100 %" at bounding box center [462, 357] width 86 height 11
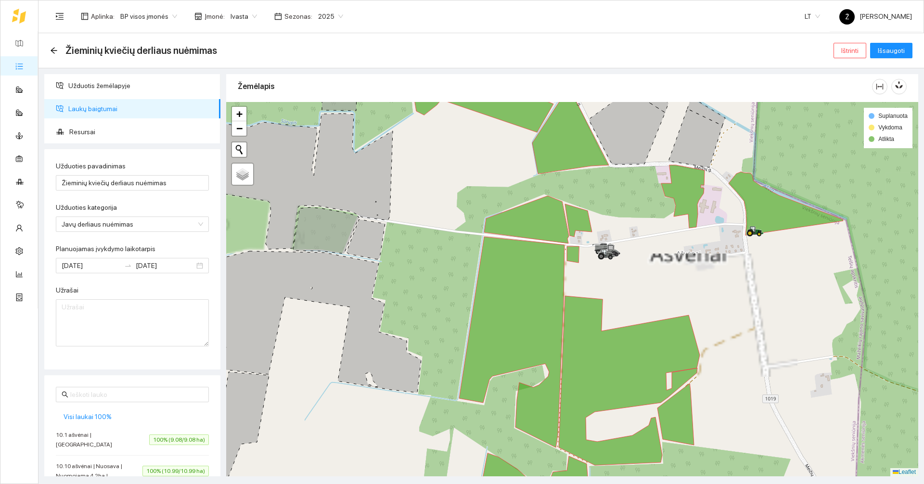
drag, startPoint x: 774, startPoint y: 335, endPoint x: 746, endPoint y: 245, distance: 94.1
click at [461, 246] on div at bounding box center [572, 289] width 692 height 375
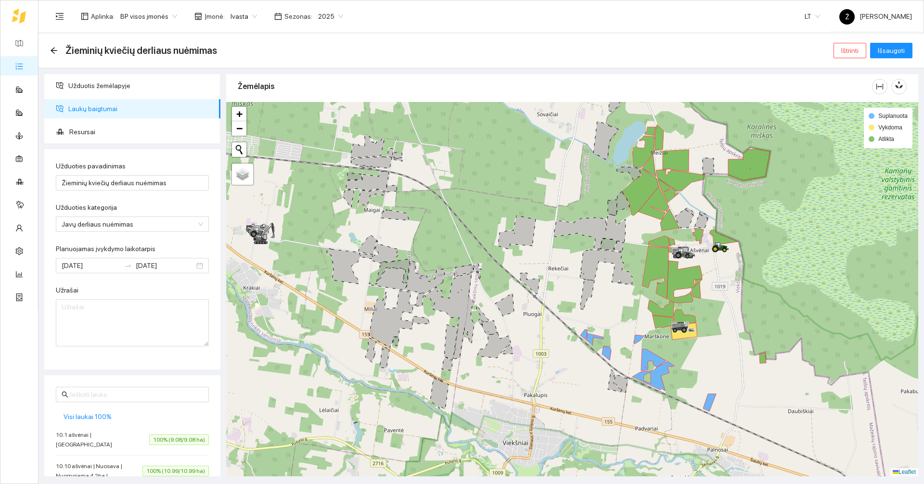
drag, startPoint x: 779, startPoint y: 230, endPoint x: 745, endPoint y: 257, distance: 43.2
click at [461, 253] on div at bounding box center [572, 289] width 692 height 375
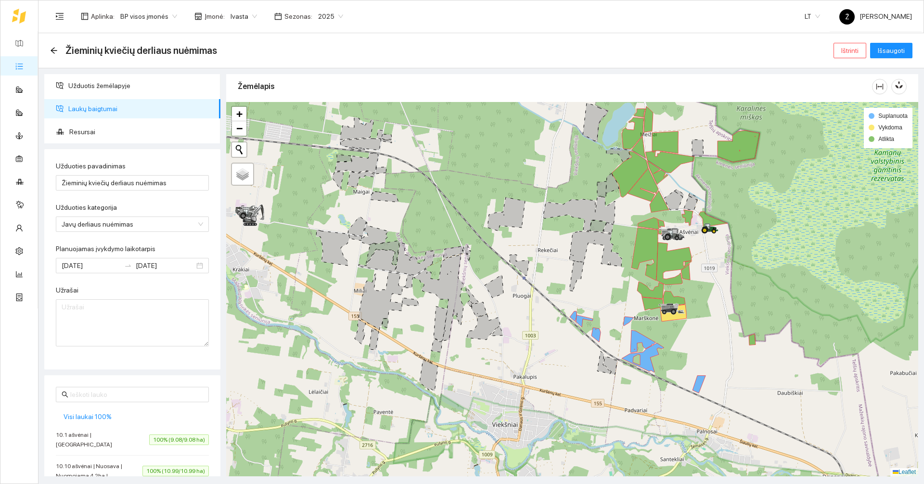
drag, startPoint x: 817, startPoint y: 227, endPoint x: 777, endPoint y: 209, distance: 43.7
click at [461, 202] on div at bounding box center [572, 289] width 692 height 375
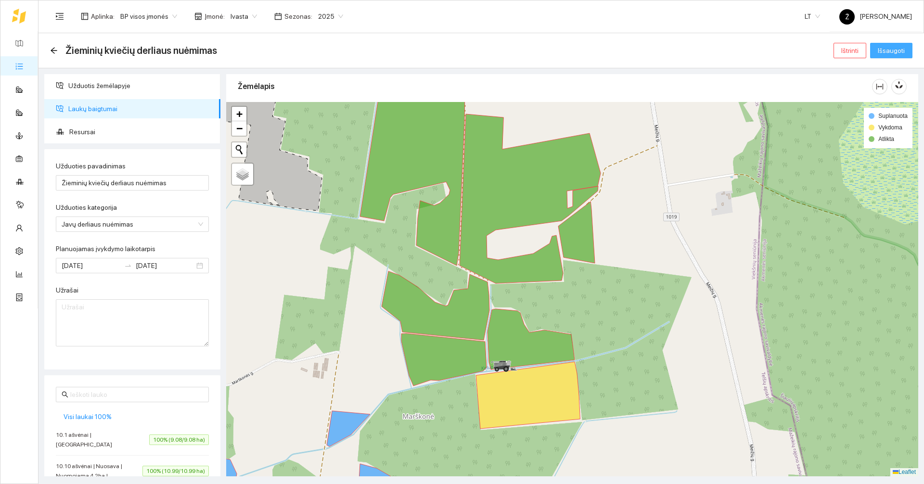
click at [461, 54] on span "Išsaugoti" at bounding box center [891, 50] width 27 height 11
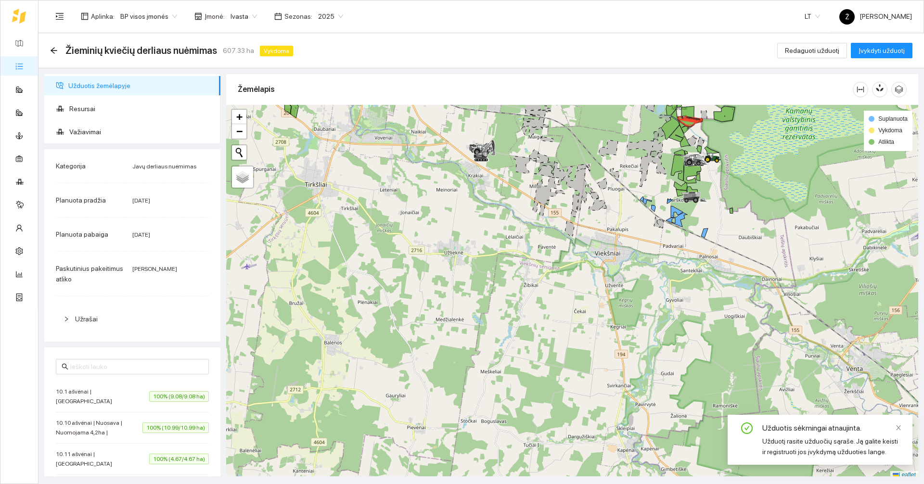
scroll to position [3, 0]
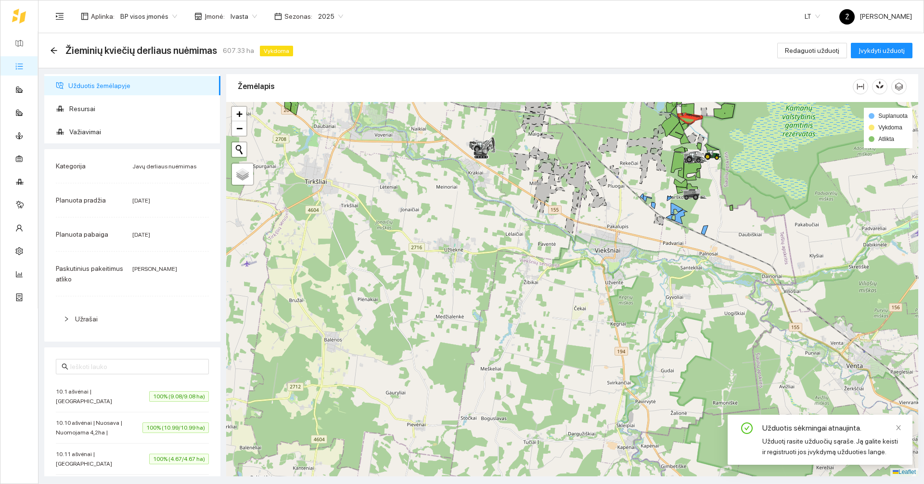
drag, startPoint x: 761, startPoint y: 168, endPoint x: 735, endPoint y: 221, distance: 59.0
click at [461, 221] on div at bounding box center [572, 289] width 692 height 375
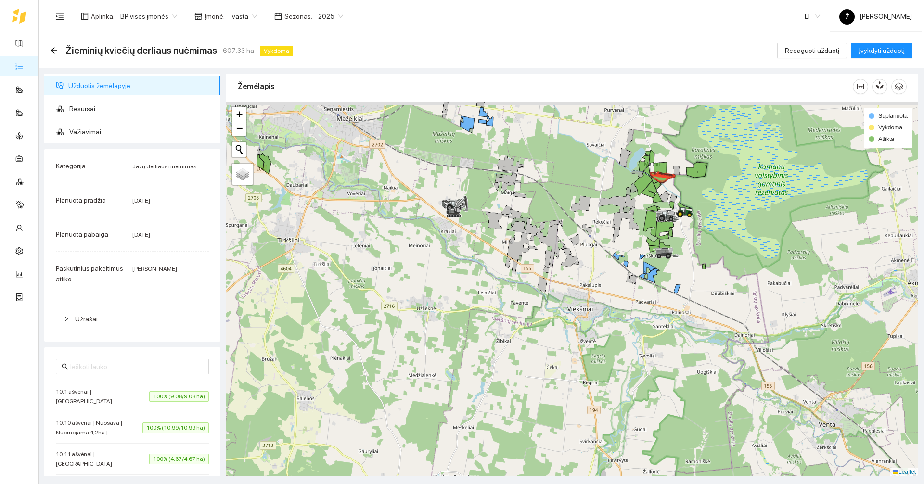
drag, startPoint x: 727, startPoint y: 198, endPoint x: 710, endPoint y: 222, distance: 29.4
click at [461, 222] on div at bounding box center [572, 289] width 692 height 375
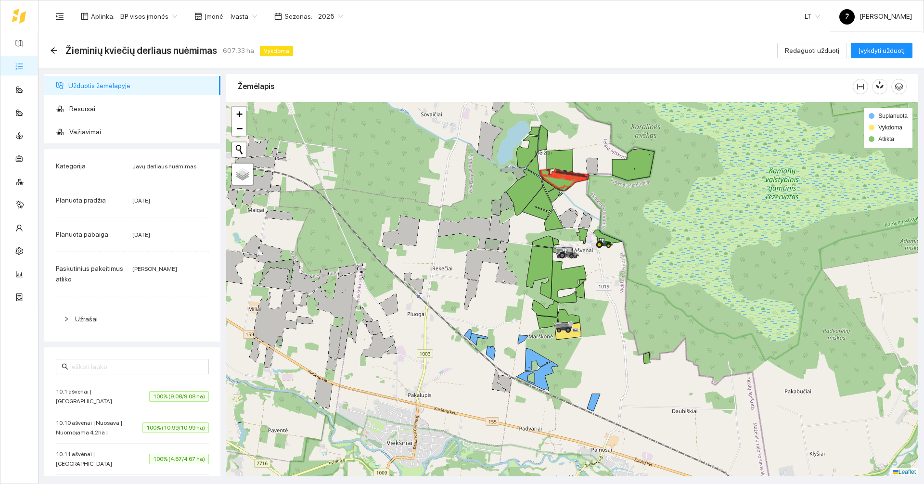
click at [29, 76] on ul "Žemėlapis Užduotys Panaudoti resursai Sandėlis Kultūros Įmonės Inventorius Mete…" at bounding box center [19, 169] width 38 height 277
click at [28, 69] on link "Užduotys" at bounding box center [42, 66] width 28 height 8
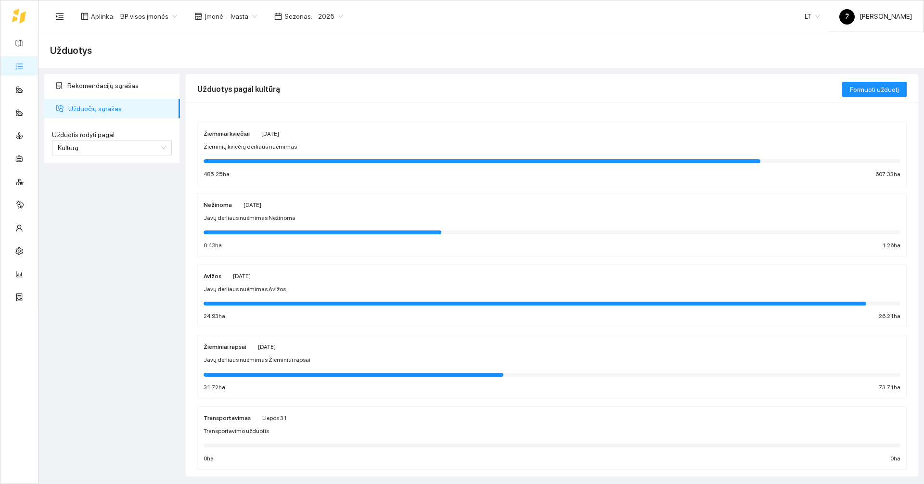
click at [249, 135] on div "Žieminiai kviečiai [DATE]" at bounding box center [242, 133] width 76 height 11
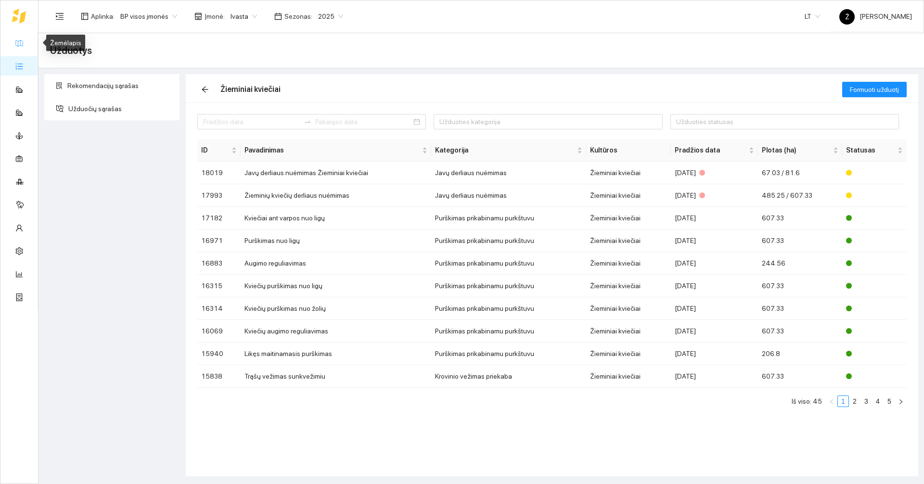
click at [28, 39] on link "Žemėlapis" at bounding box center [43, 43] width 31 height 8
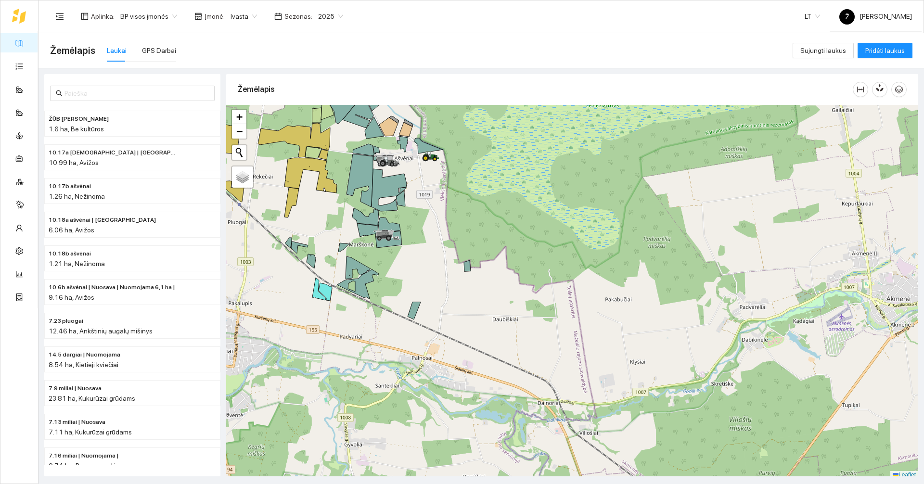
scroll to position [3, 0]
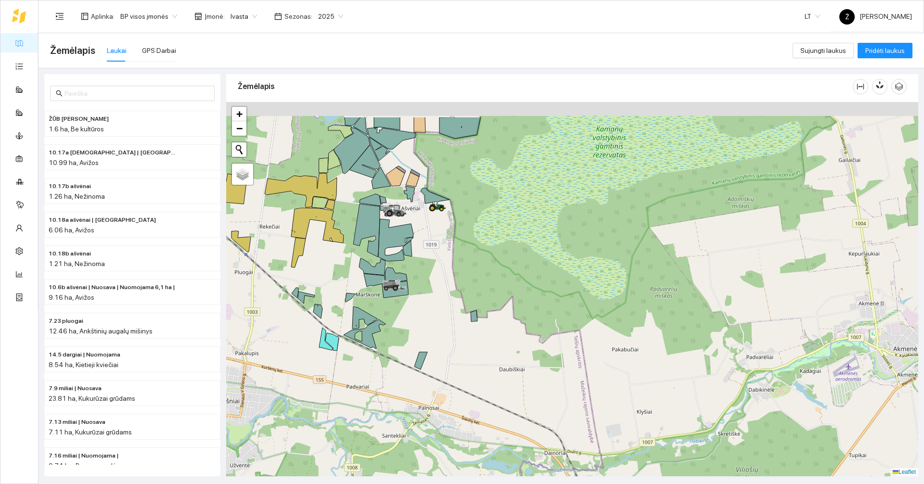
drag, startPoint x: 592, startPoint y: 332, endPoint x: 581, endPoint y: 333, distance: 11.1
click at [461, 332] on div at bounding box center [572, 289] width 692 height 375
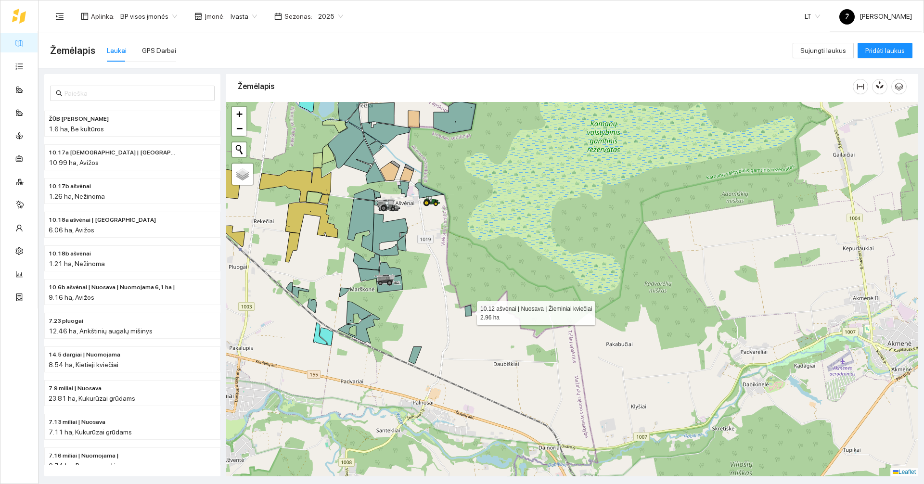
click at [461, 313] on icon at bounding box center [468, 310] width 7 height 11
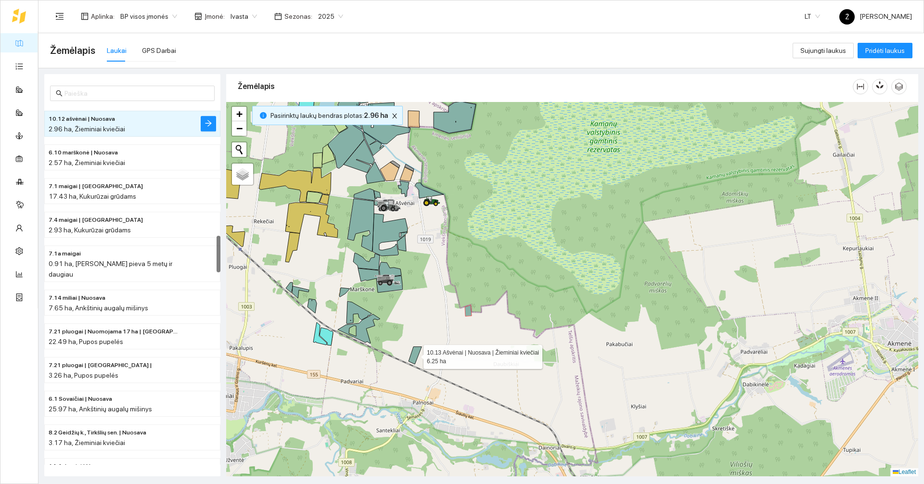
click at [415, 359] on icon at bounding box center [415, 355] width 13 height 17
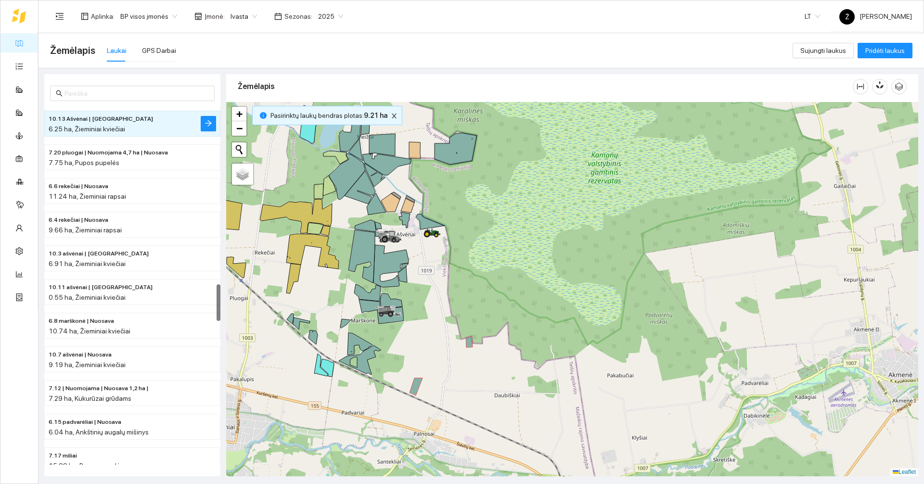
drag, startPoint x: 446, startPoint y: 300, endPoint x: 457, endPoint y: 393, distance: 93.5
click at [456, 393] on div at bounding box center [572, 289] width 692 height 375
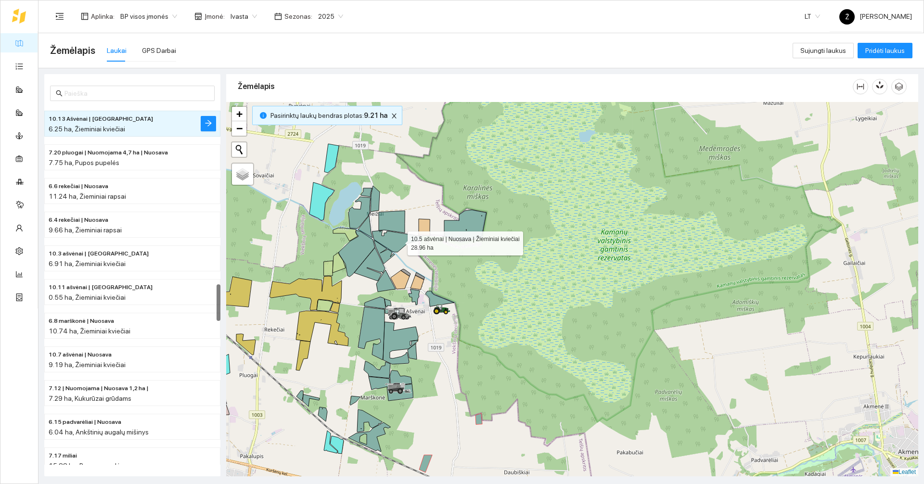
click at [399, 241] on icon at bounding box center [396, 242] width 49 height 22
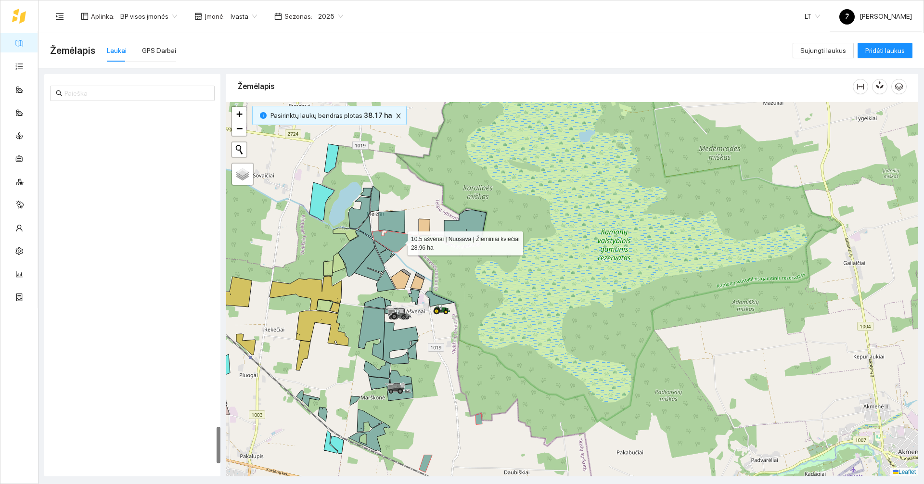
scroll to position [3095, 0]
